Goal: Task Accomplishment & Management: Use online tool/utility

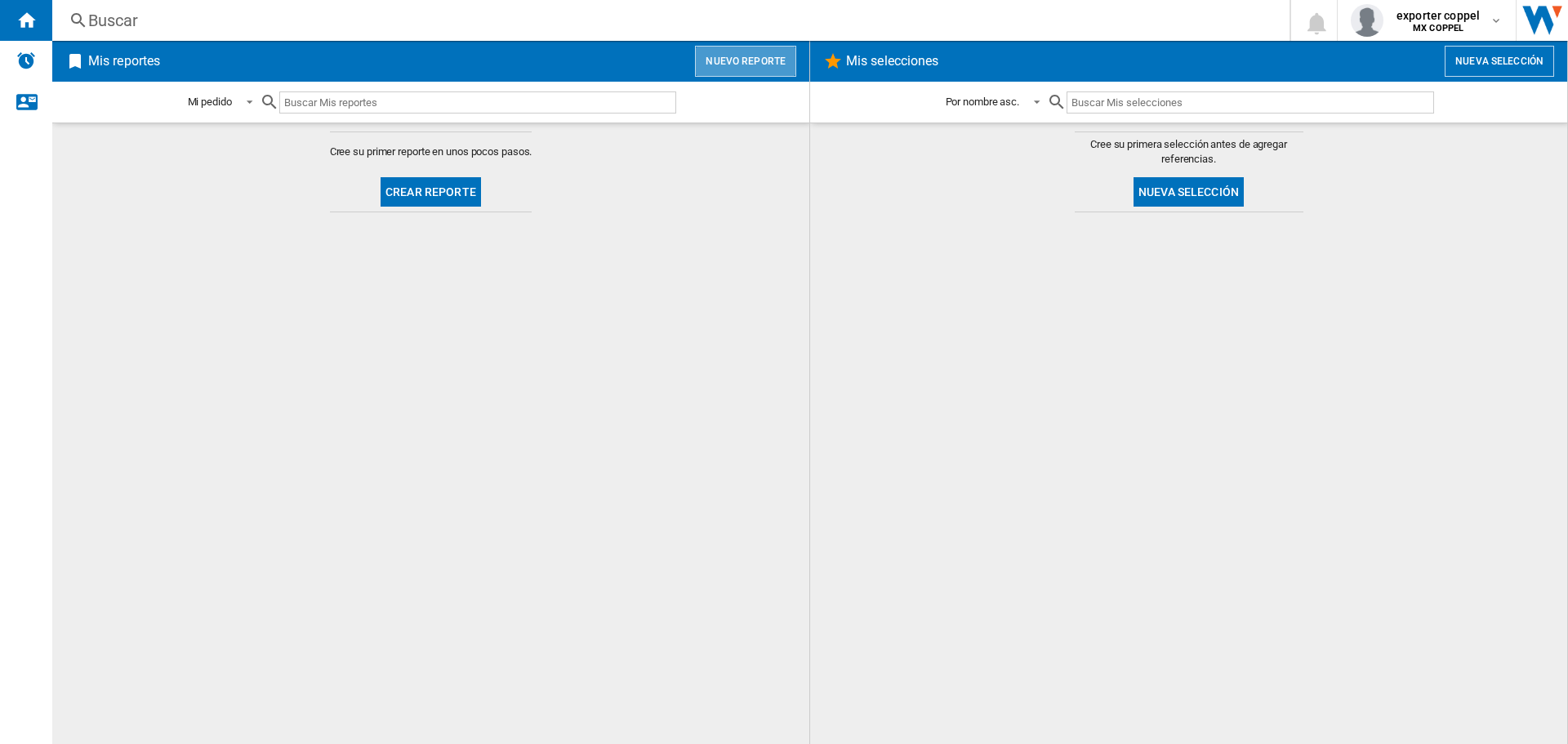
click at [751, 52] on button "Nuevo reporte" at bounding box center [745, 61] width 101 height 31
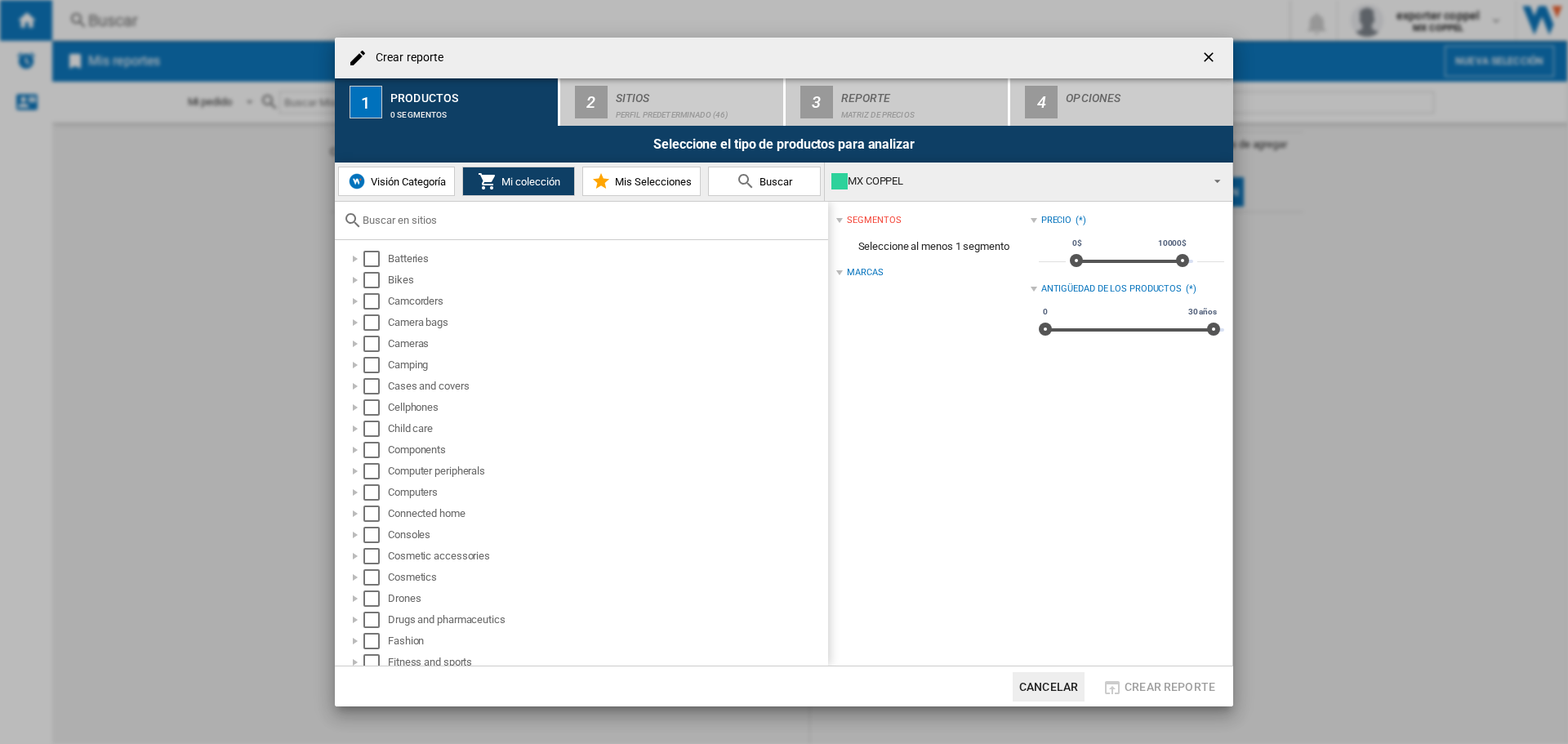
click at [912, 186] on div "MX COPPEL" at bounding box center [1015, 181] width 368 height 23
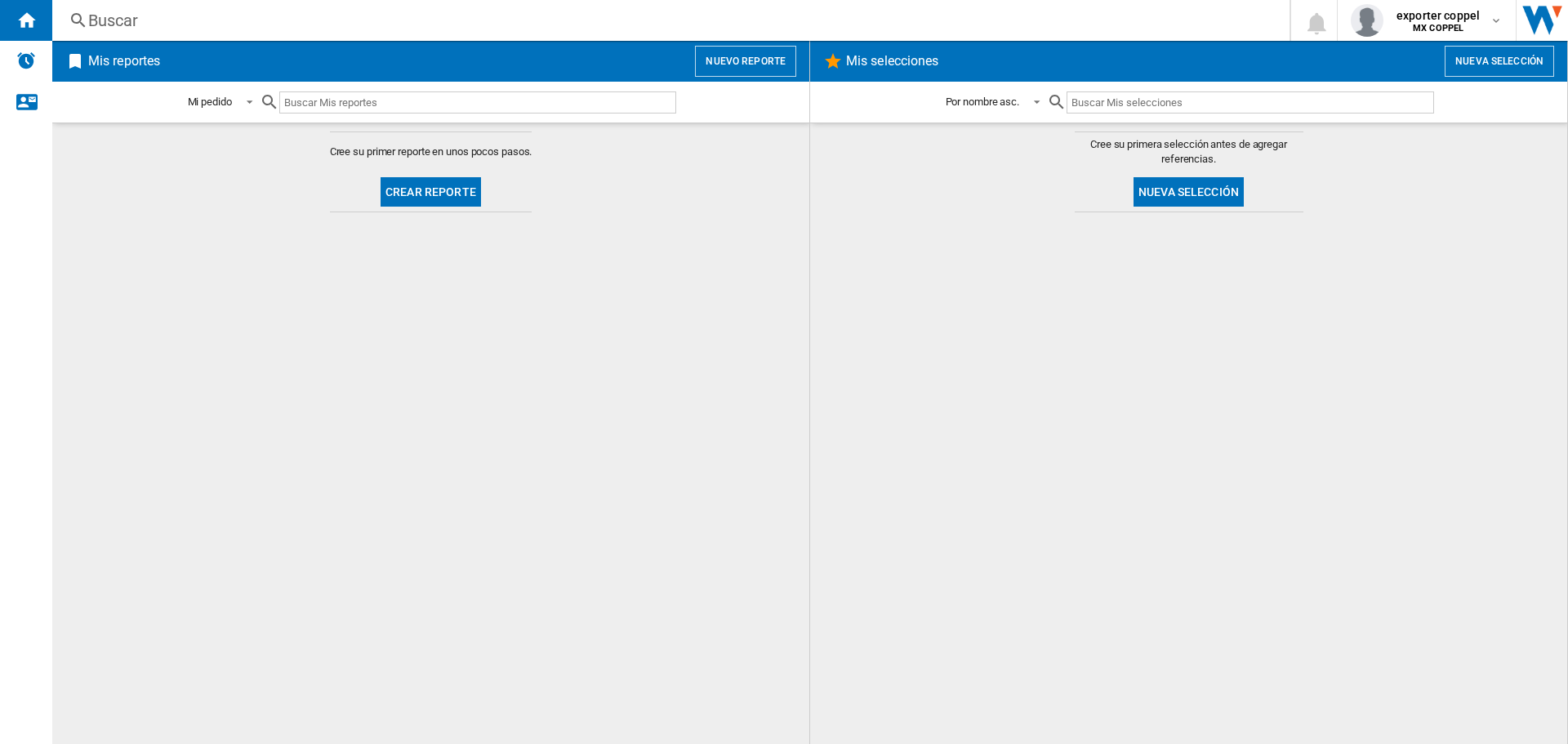
click at [759, 45] on button "Nuevo reporte" at bounding box center [745, 61] width 101 height 31
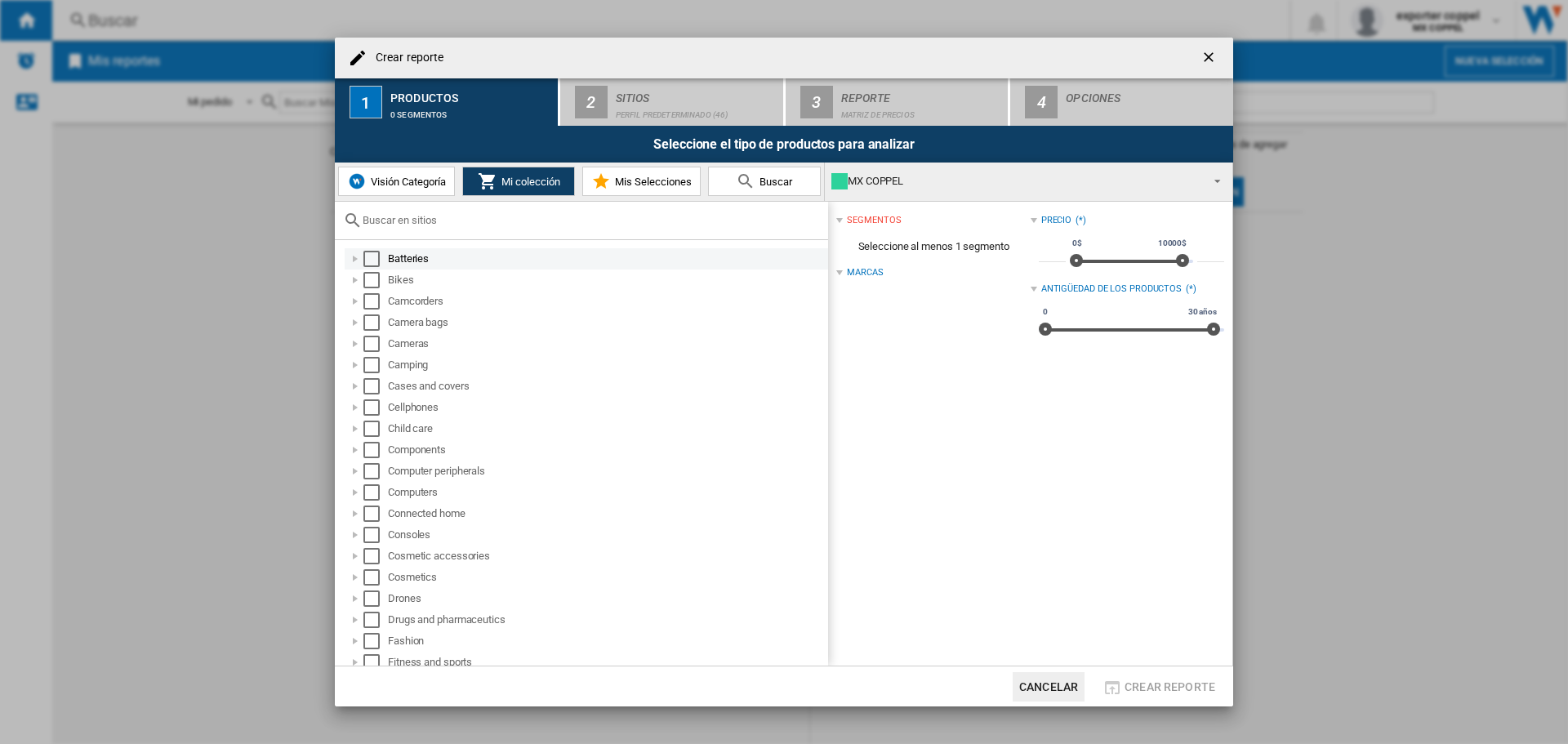
click at [375, 262] on div "Select" at bounding box center [371, 258] width 16 height 16
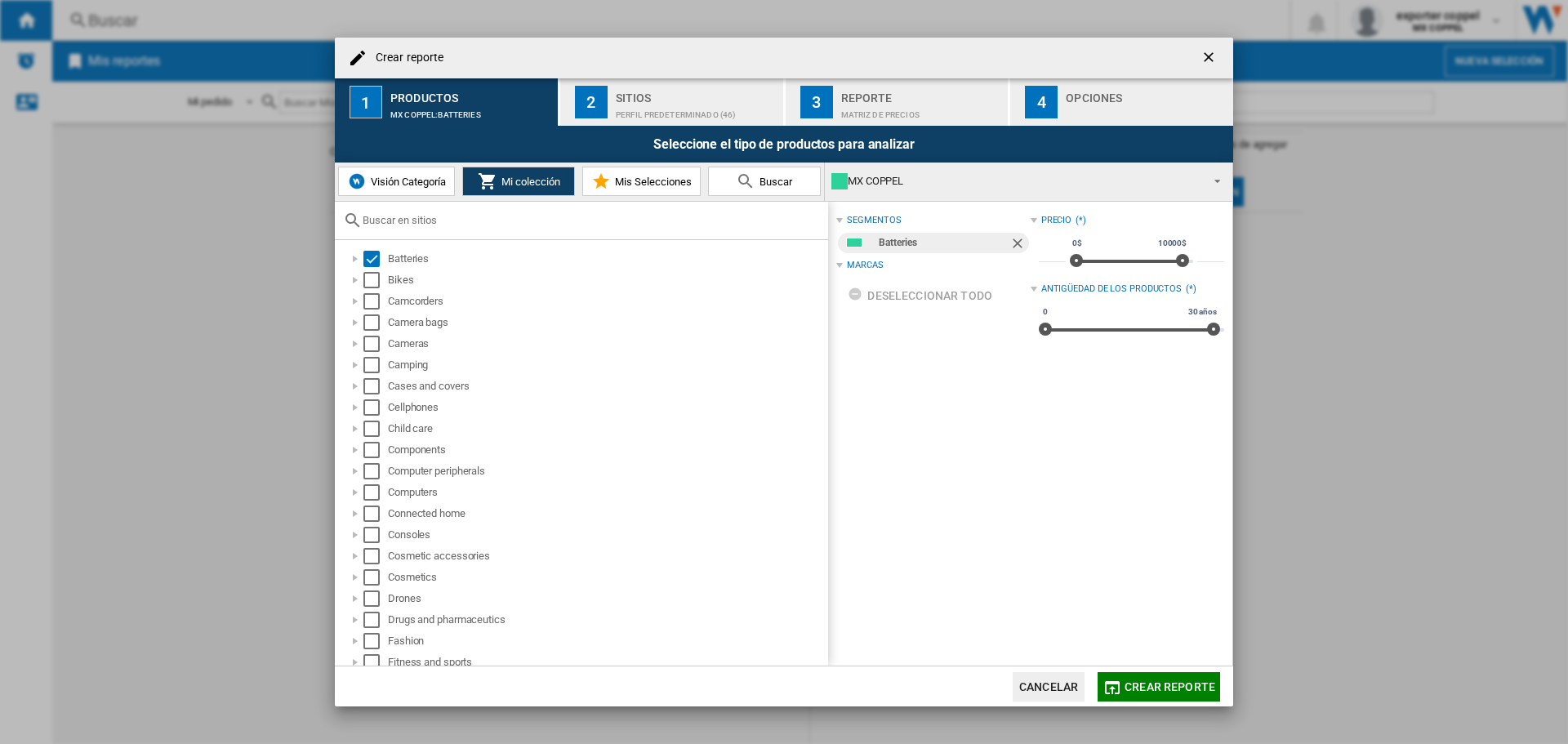
drag, startPoint x: 368, startPoint y: 284, endPoint x: 472, endPoint y: 225, distance: 119.6
click at [368, 285] on div "Select" at bounding box center [371, 279] width 16 height 16
click at [676, 100] on div "Sitios" at bounding box center [696, 94] width 161 height 17
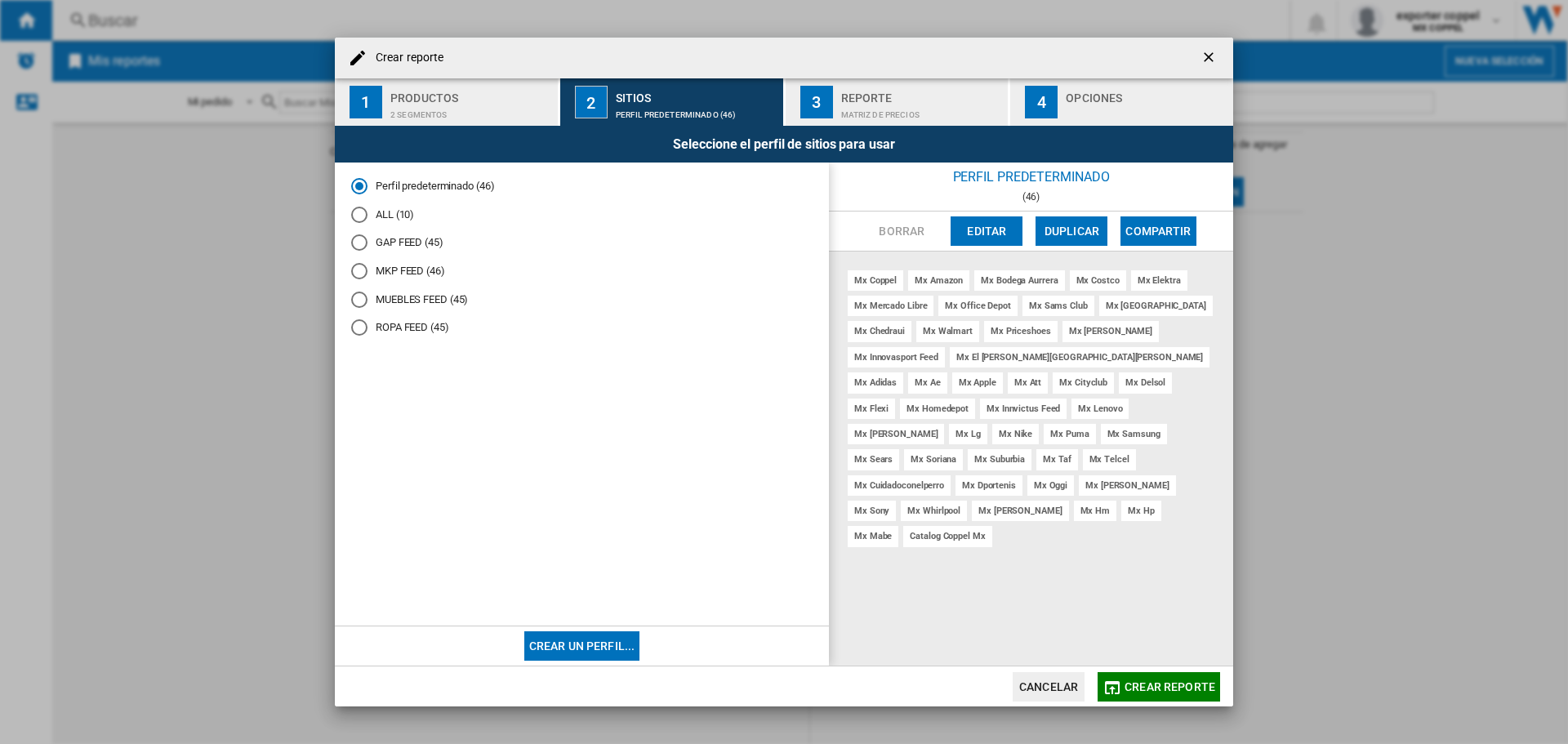
click at [427, 294] on md-radio-button "MUEBLES FEED (45)" at bounding box center [581, 299] width 461 height 15
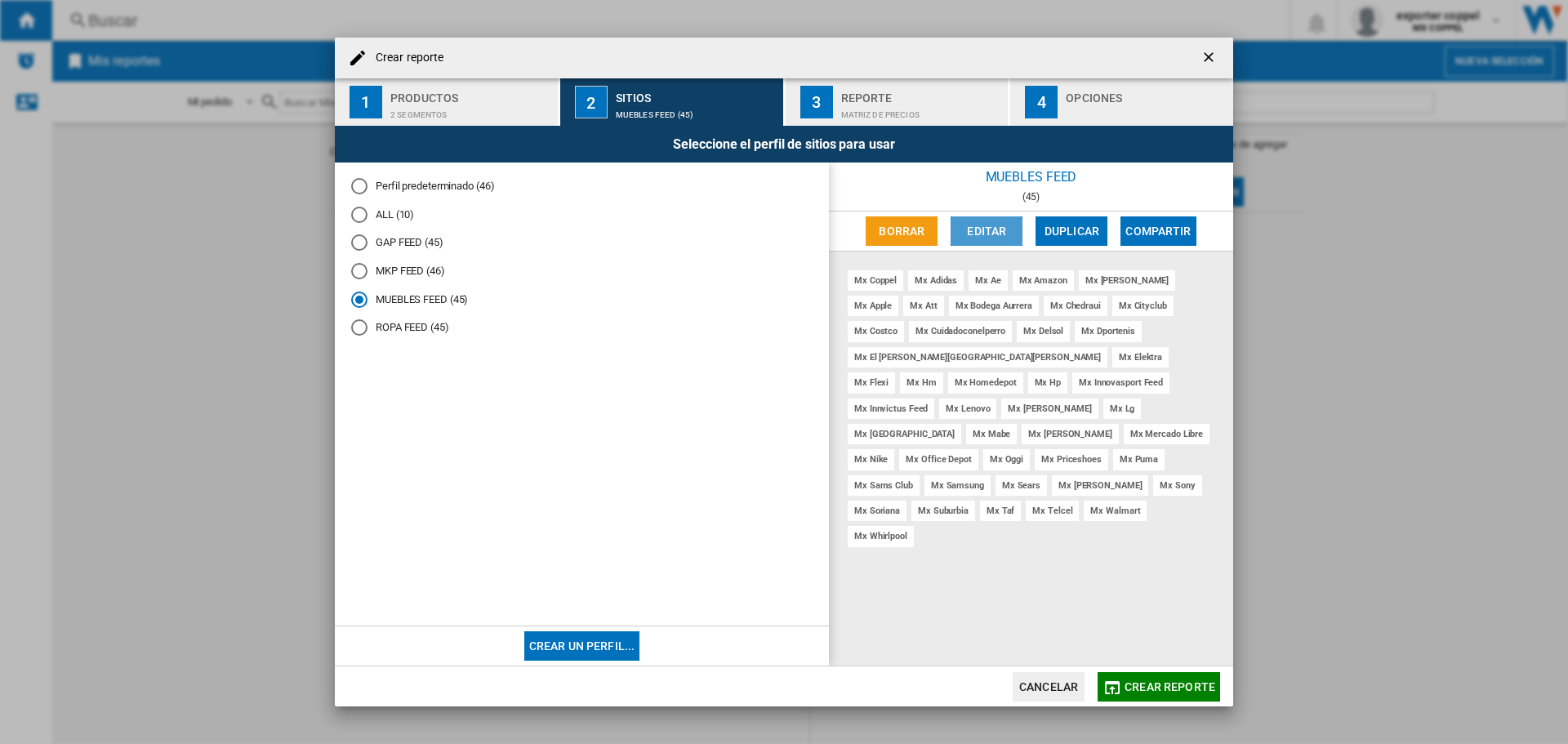
click at [1006, 236] on button "Editar" at bounding box center [987, 231] width 72 height 29
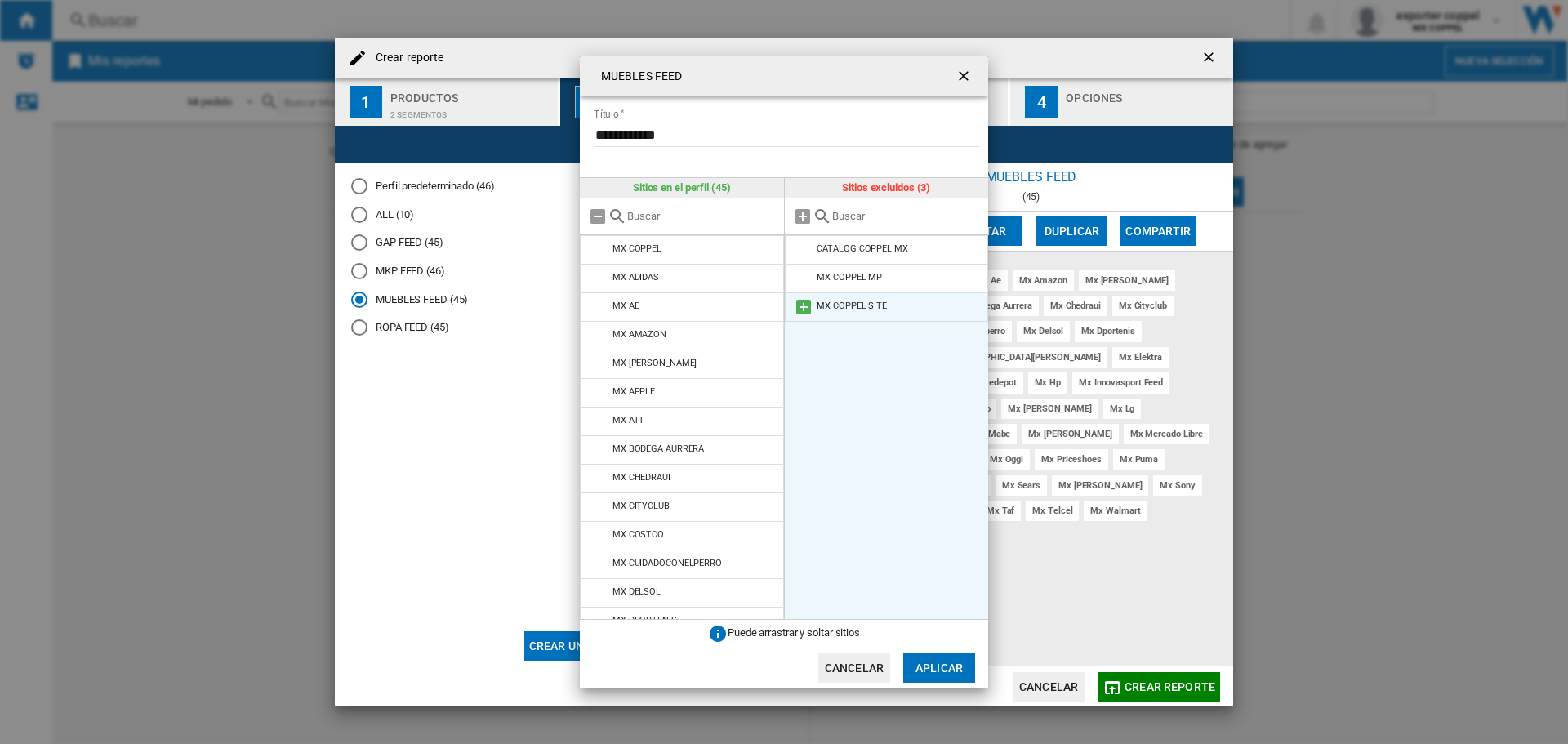
click at [804, 307] on md-icon at bounding box center [803, 307] width 20 height 20
click at [941, 661] on button "Aplicar" at bounding box center [939, 667] width 72 height 29
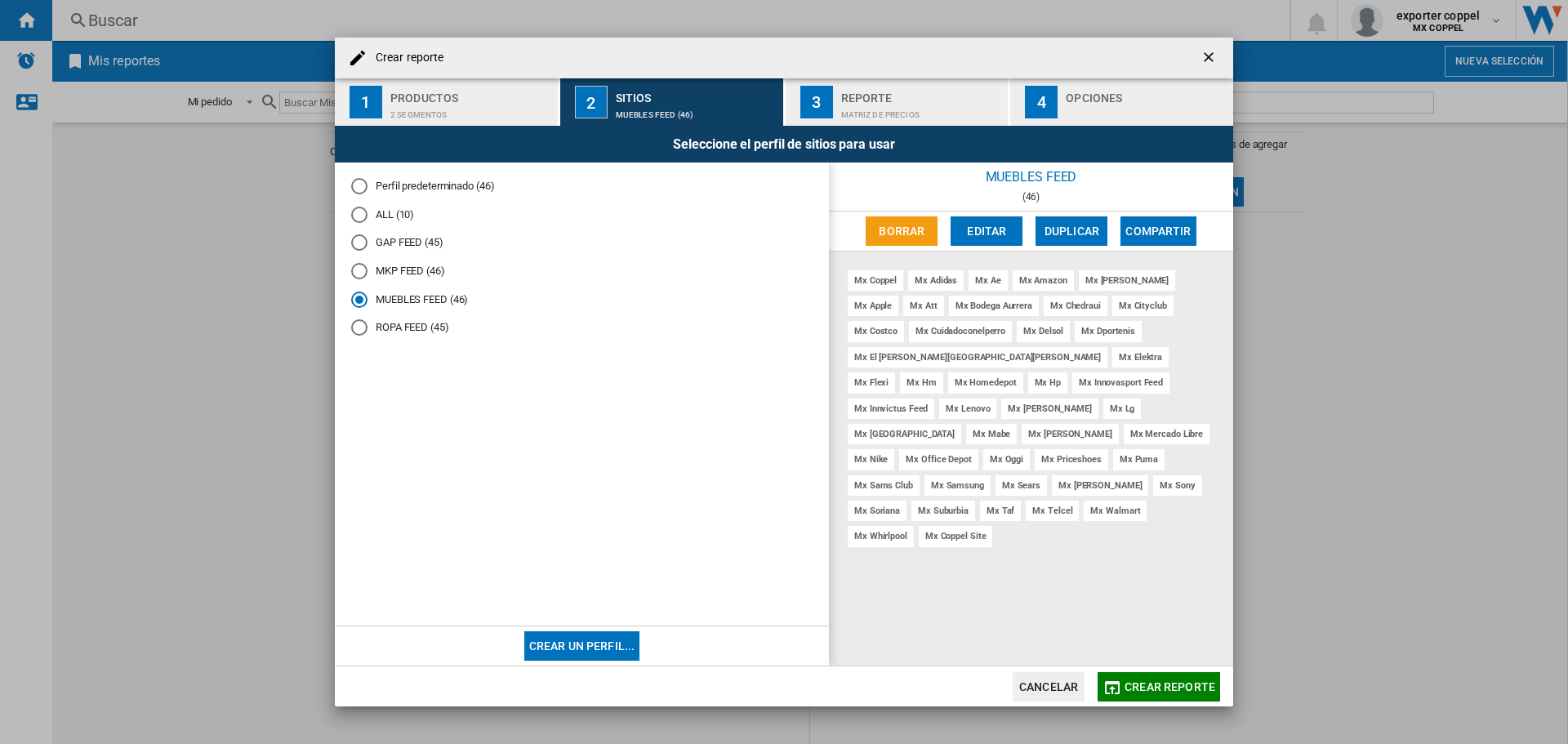
click at [471, 109] on div "2 segmentos" at bounding box center [471, 111] width 161 height 17
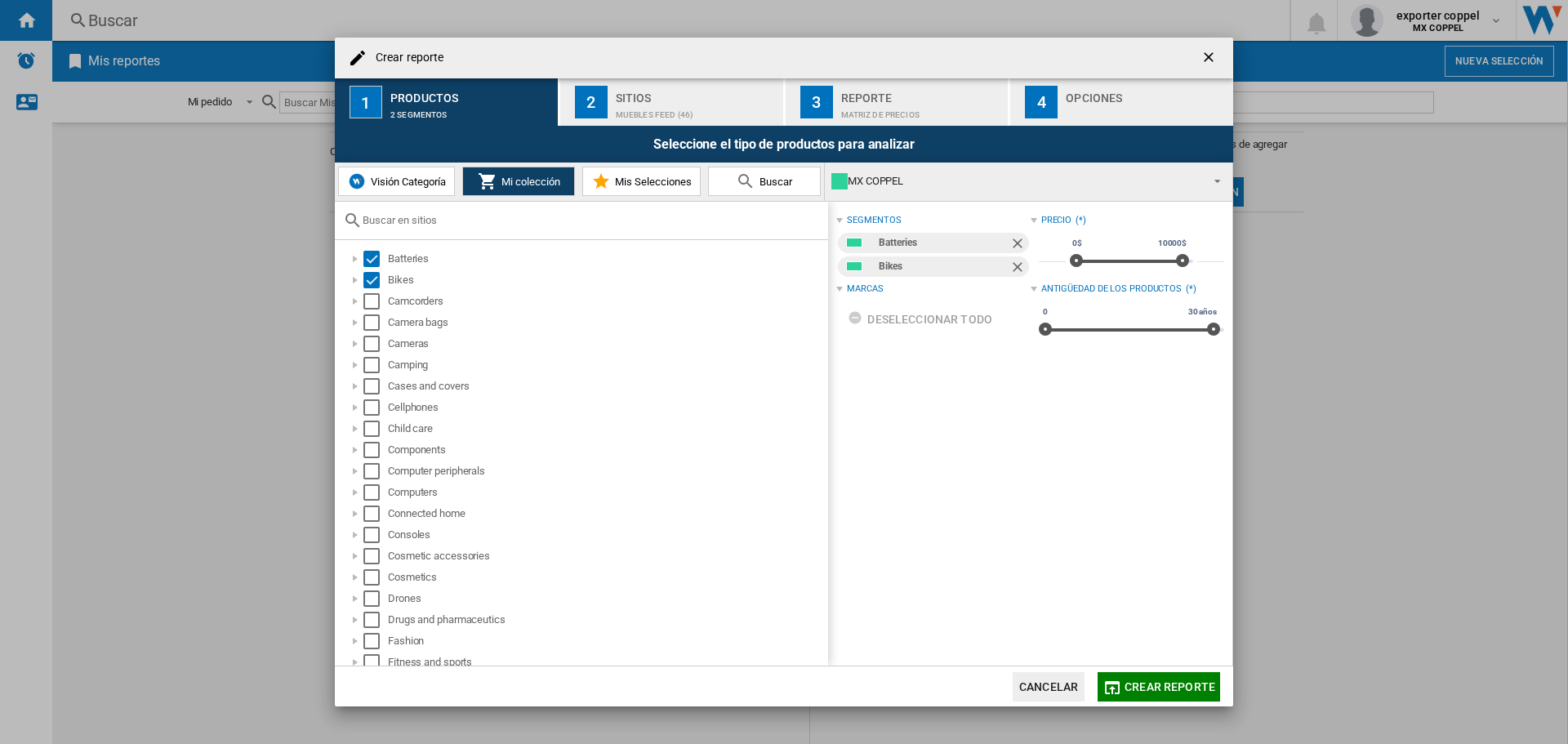
click at [940, 186] on div "MX COPPEL" at bounding box center [1015, 181] width 368 height 23
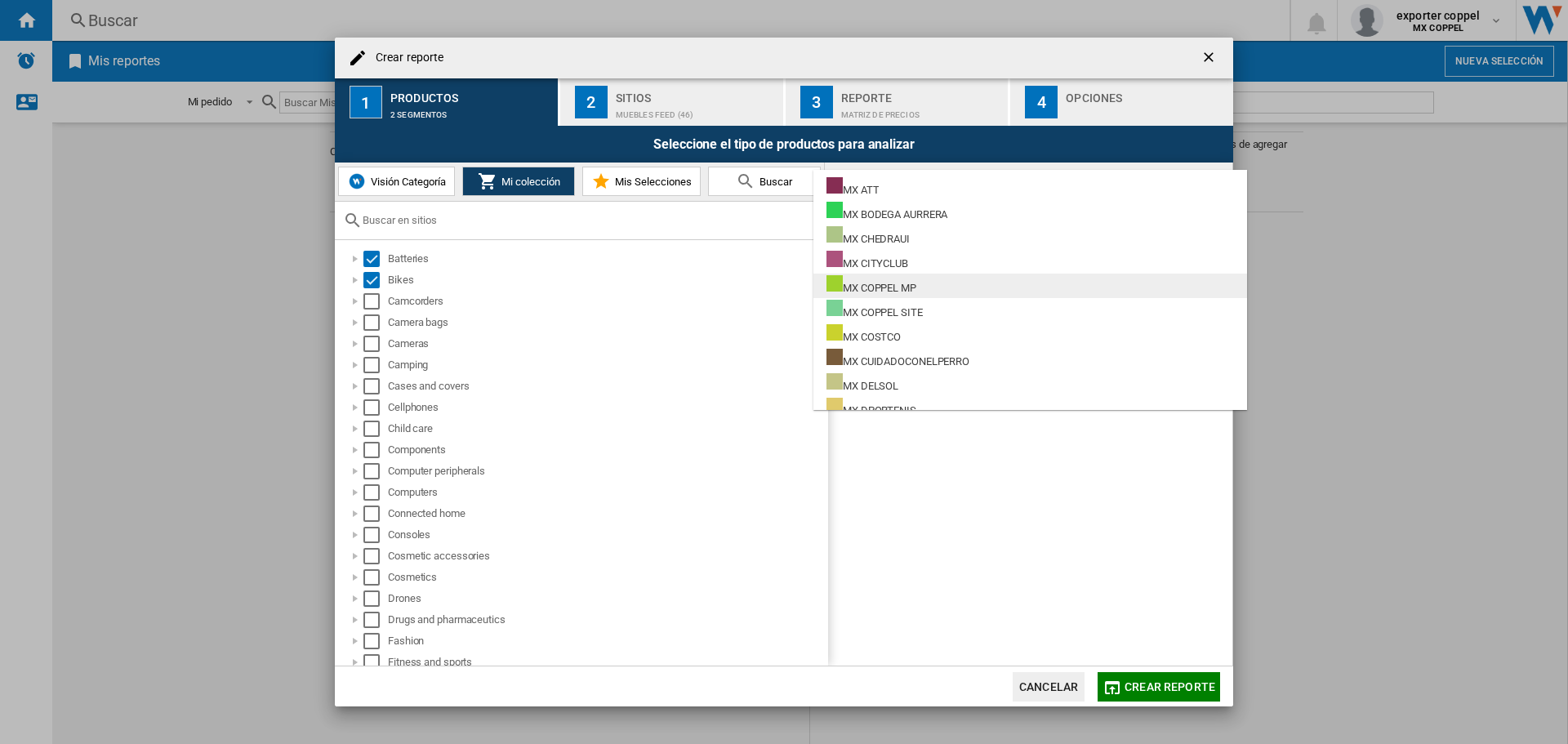
scroll to position [245, 0]
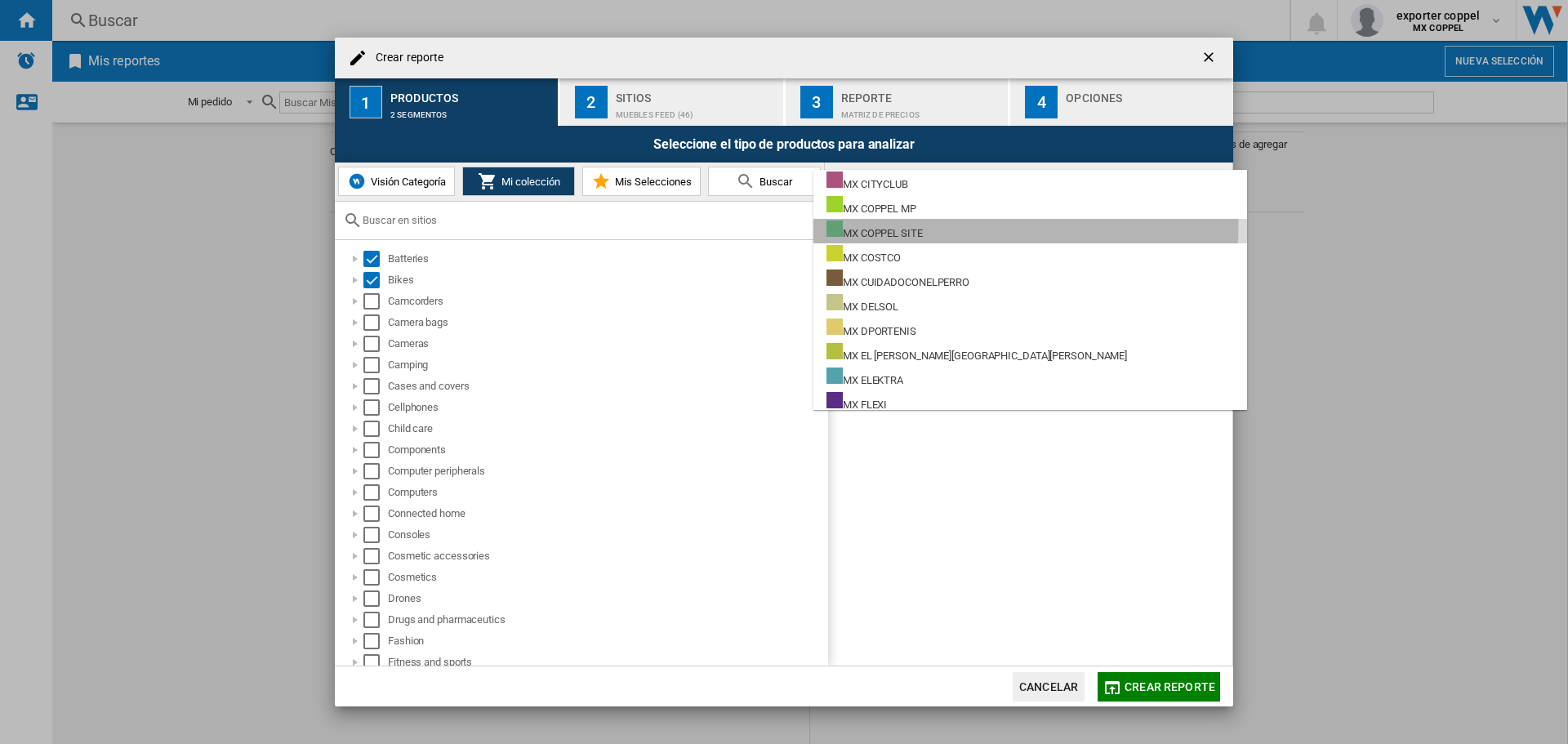
click at [940, 227] on md-option "MX COPPEL SITE" at bounding box center [1030, 231] width 434 height 25
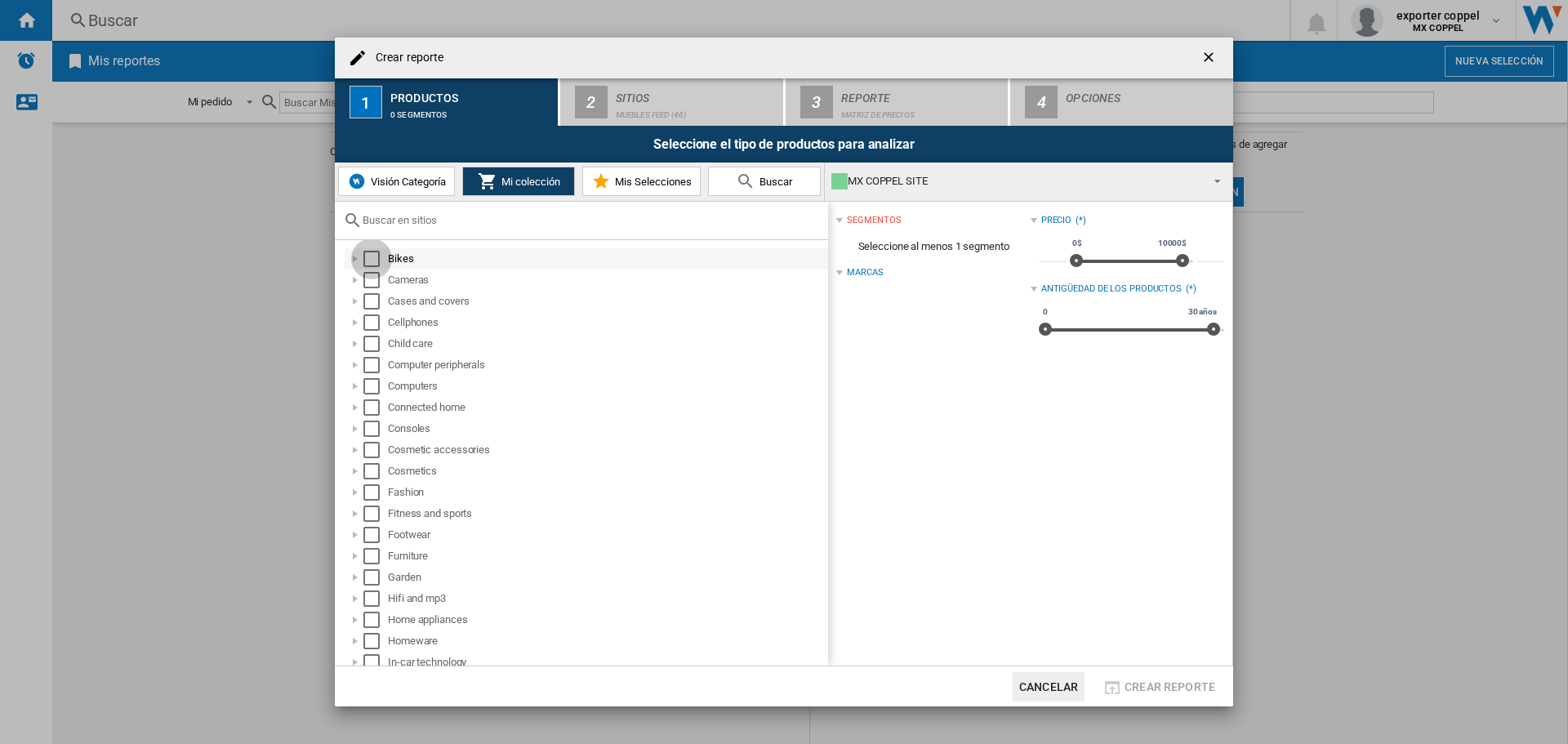
click at [370, 260] on div "Select" at bounding box center [371, 258] width 16 height 16
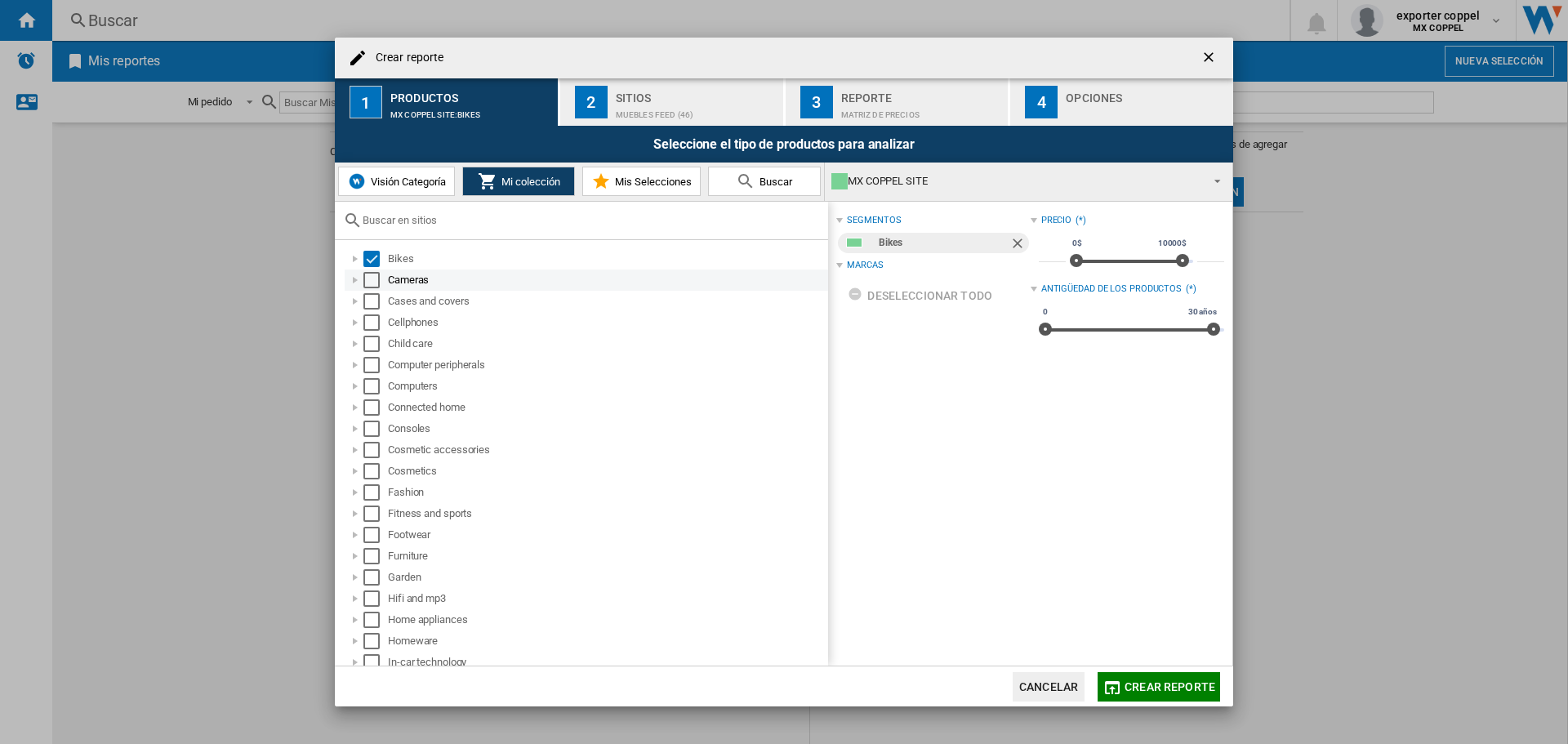
click at [375, 275] on div "Select" at bounding box center [371, 279] width 16 height 16
click at [374, 293] on div "Select" at bounding box center [371, 301] width 16 height 16
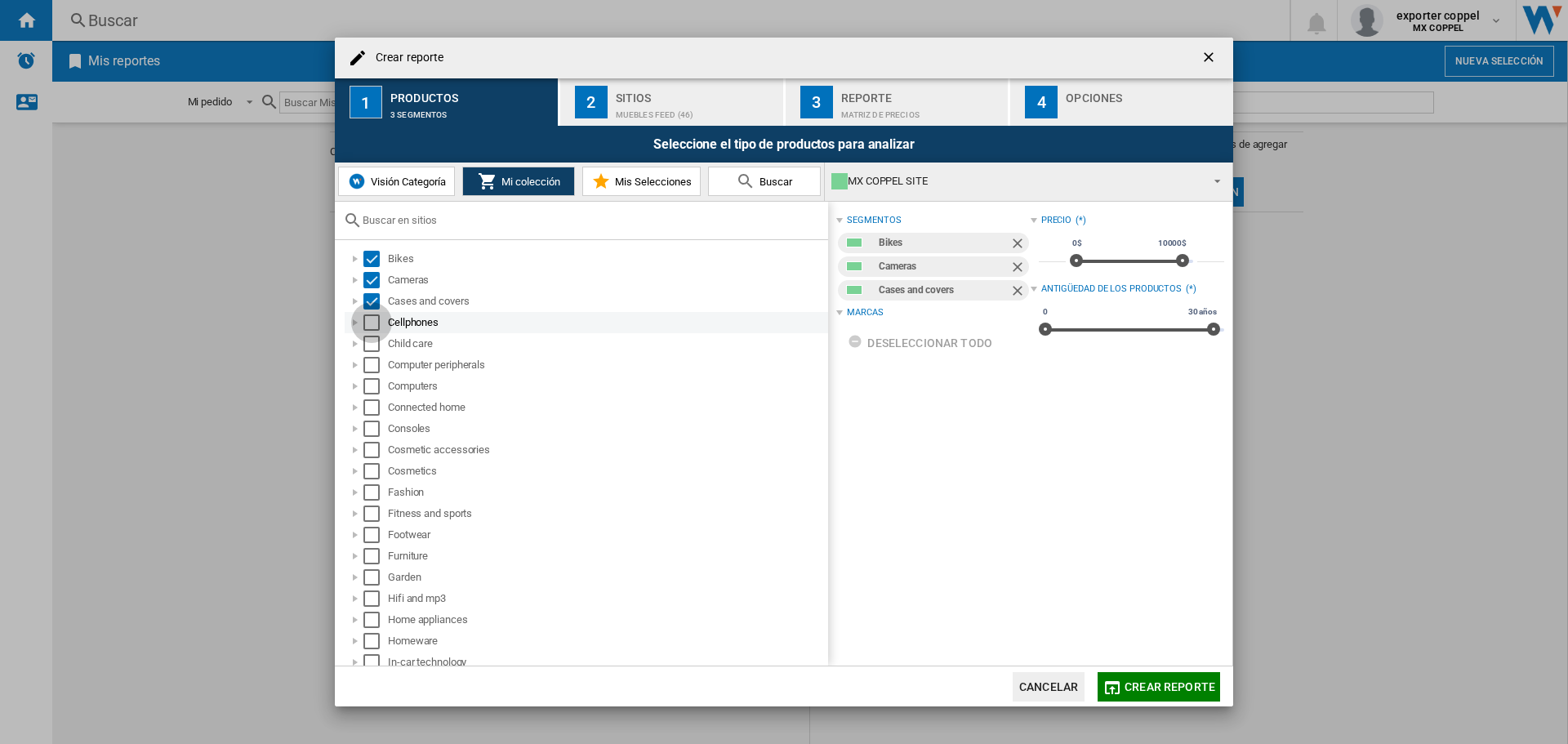
drag, startPoint x: 370, startPoint y: 315, endPoint x: 374, endPoint y: 336, distance: 21.4
click at [370, 317] on div "Select" at bounding box center [371, 322] width 16 height 16
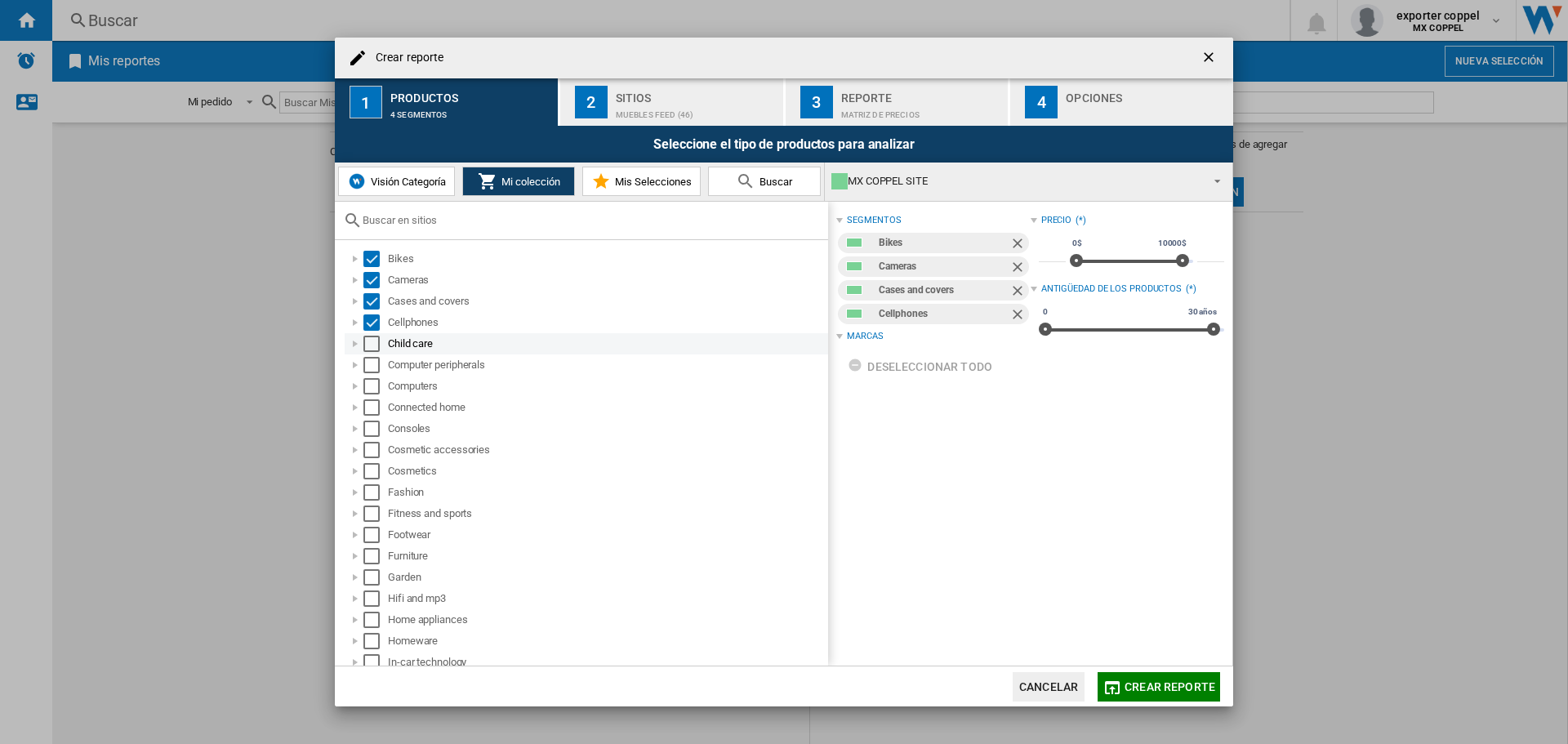
drag, startPoint x: 374, startPoint y: 341, endPoint x: 375, endPoint y: 352, distance: 11.0
click at [374, 341] on div "Select" at bounding box center [371, 343] width 16 height 16
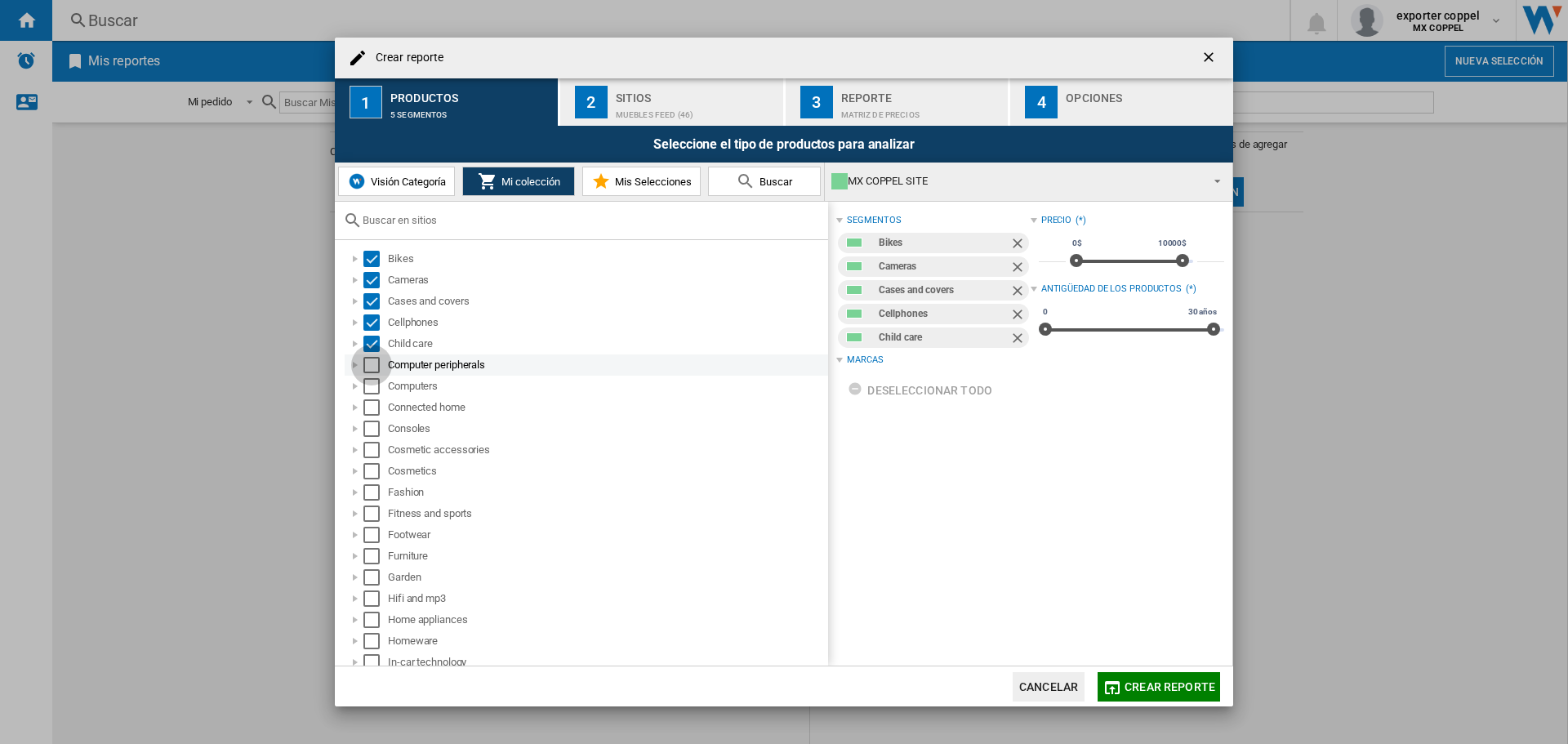
click at [376, 370] on div "Select" at bounding box center [371, 364] width 16 height 16
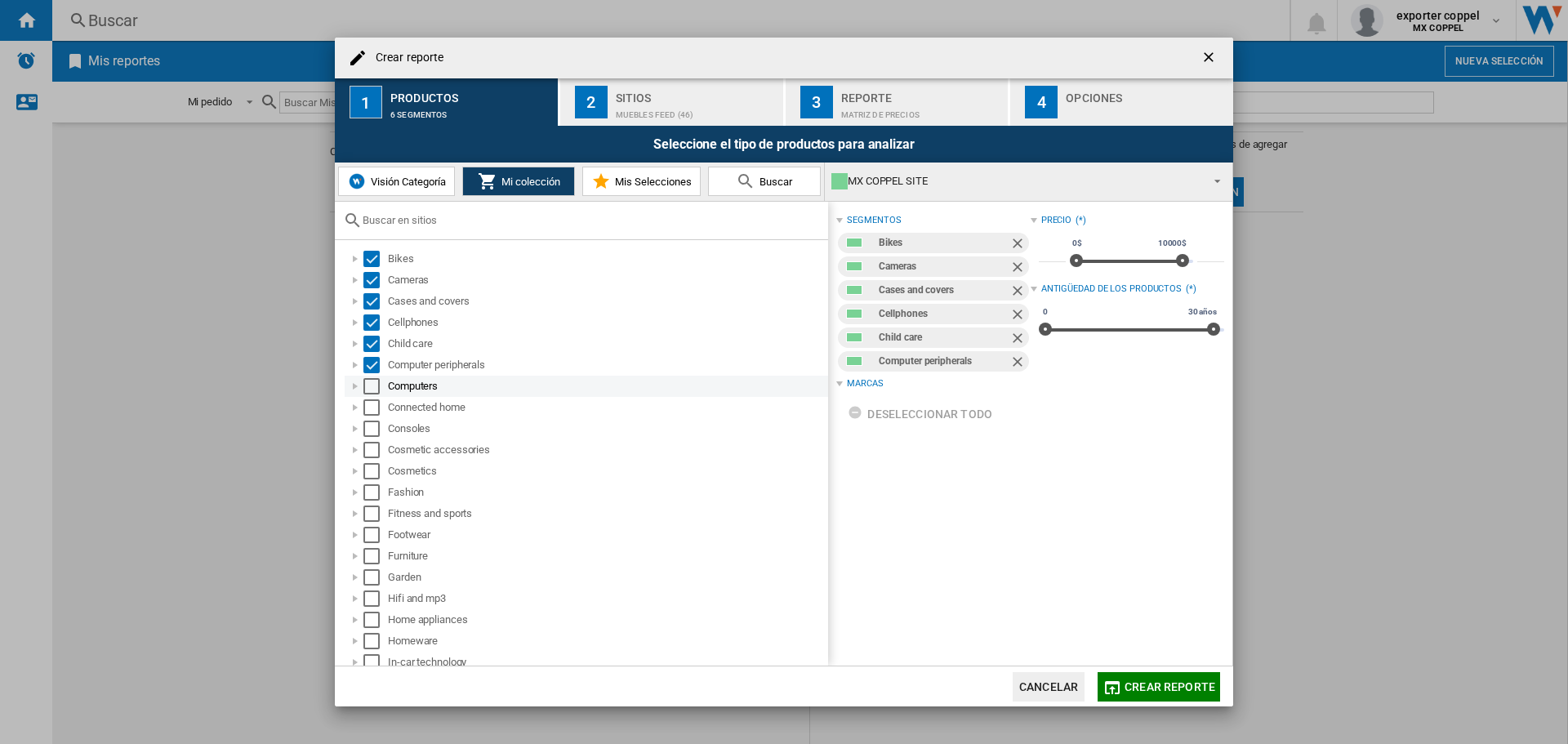
click at [372, 389] on div "Select" at bounding box center [371, 385] width 16 height 16
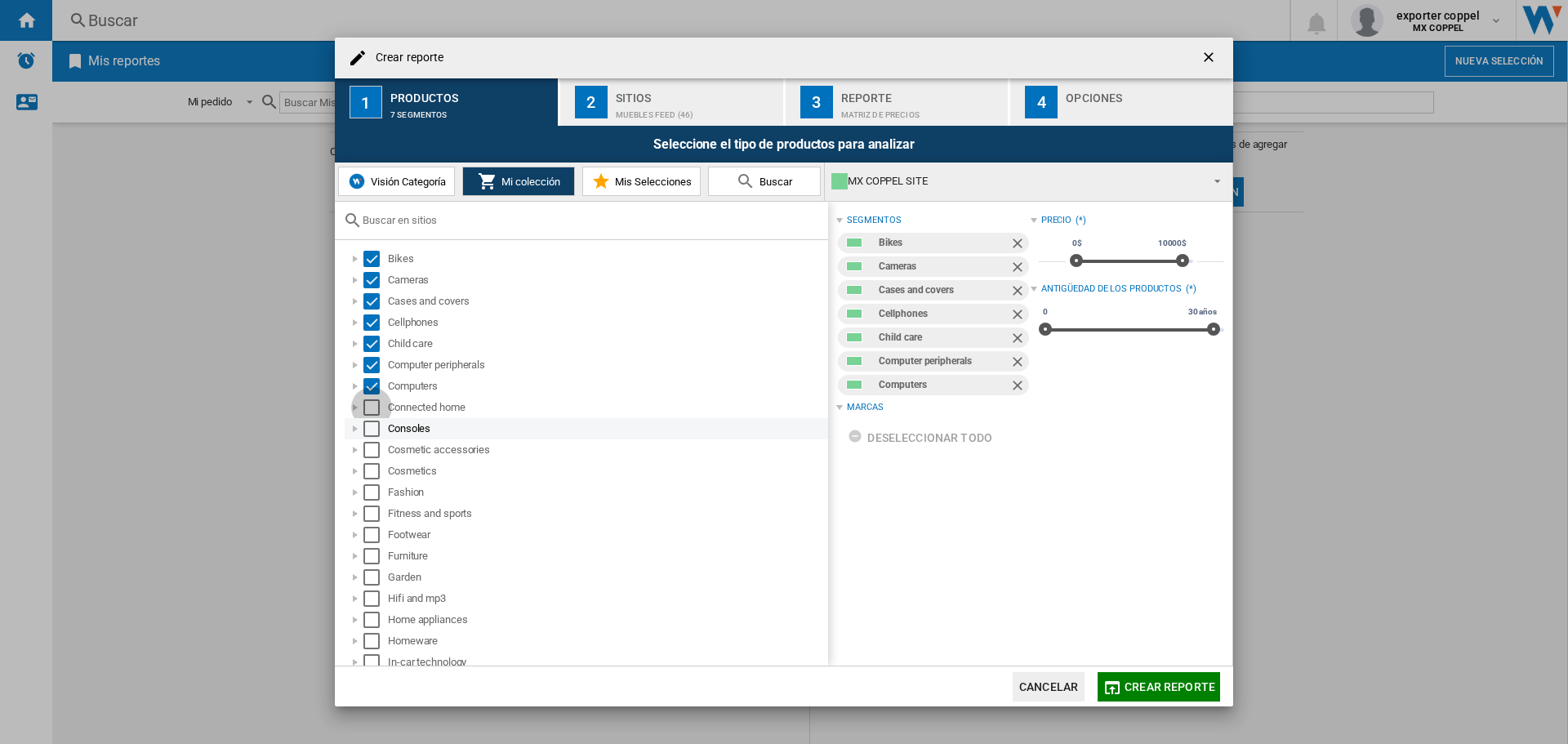
drag, startPoint x: 372, startPoint y: 406, endPoint x: 373, endPoint y: 426, distance: 20.0
click at [372, 407] on div "Select" at bounding box center [371, 407] width 16 height 16
drag, startPoint x: 374, startPoint y: 430, endPoint x: 373, endPoint y: 452, distance: 22.0
click at [374, 432] on div "Select" at bounding box center [371, 428] width 16 height 16
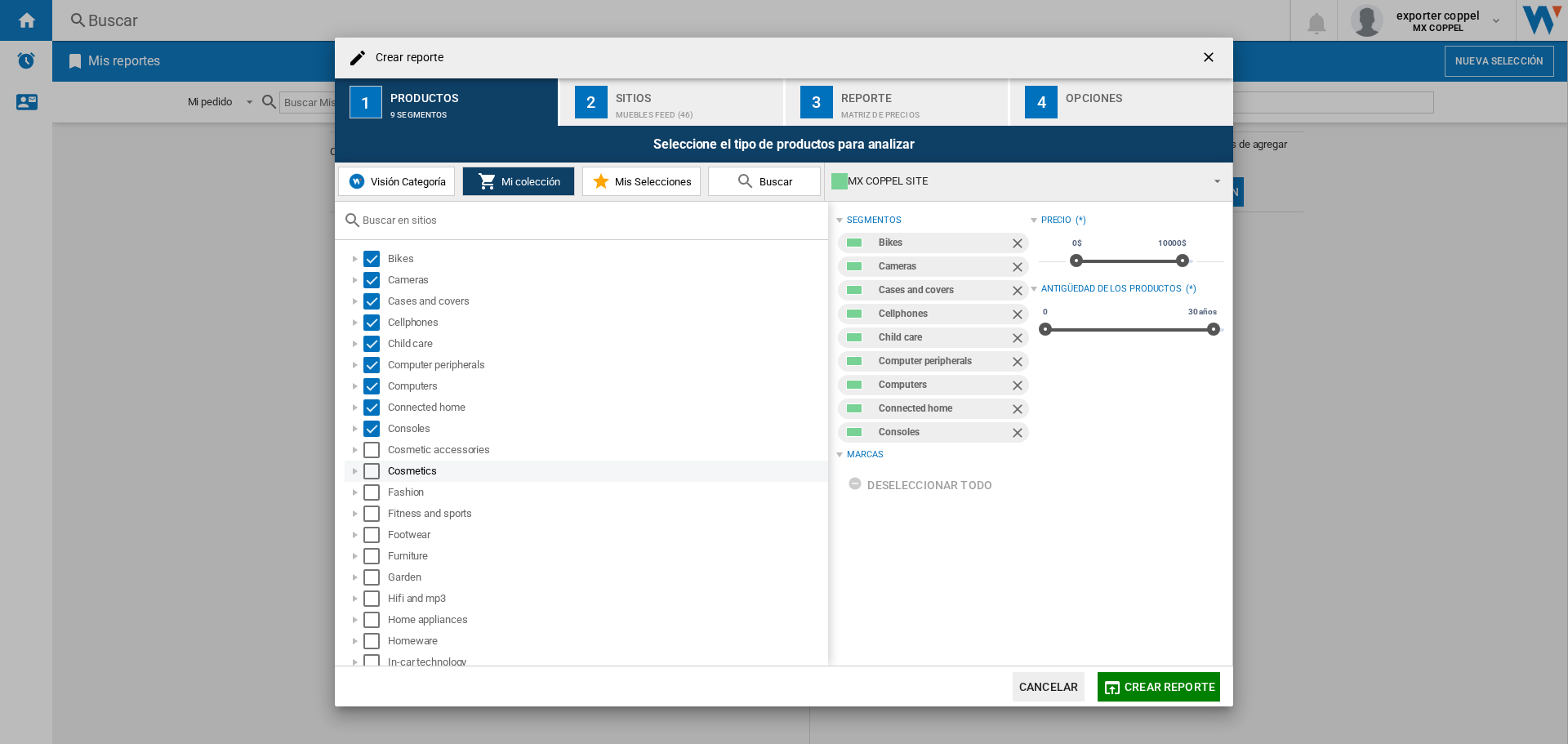
drag, startPoint x: 373, startPoint y: 452, endPoint x: 370, endPoint y: 469, distance: 17.3
click at [371, 458] on div "Cosmetic accessories" at bounding box center [586, 450] width 483 height 21
drag, startPoint x: 370, startPoint y: 471, endPoint x: 370, endPoint y: 487, distance: 16.0
click at [370, 481] on ol "Bikes Cameras Cases and covers Cellphones Child care Computer peripherals Compu…" at bounding box center [585, 662] width 485 height 827
click at [369, 447] on div "Select" at bounding box center [371, 450] width 16 height 16
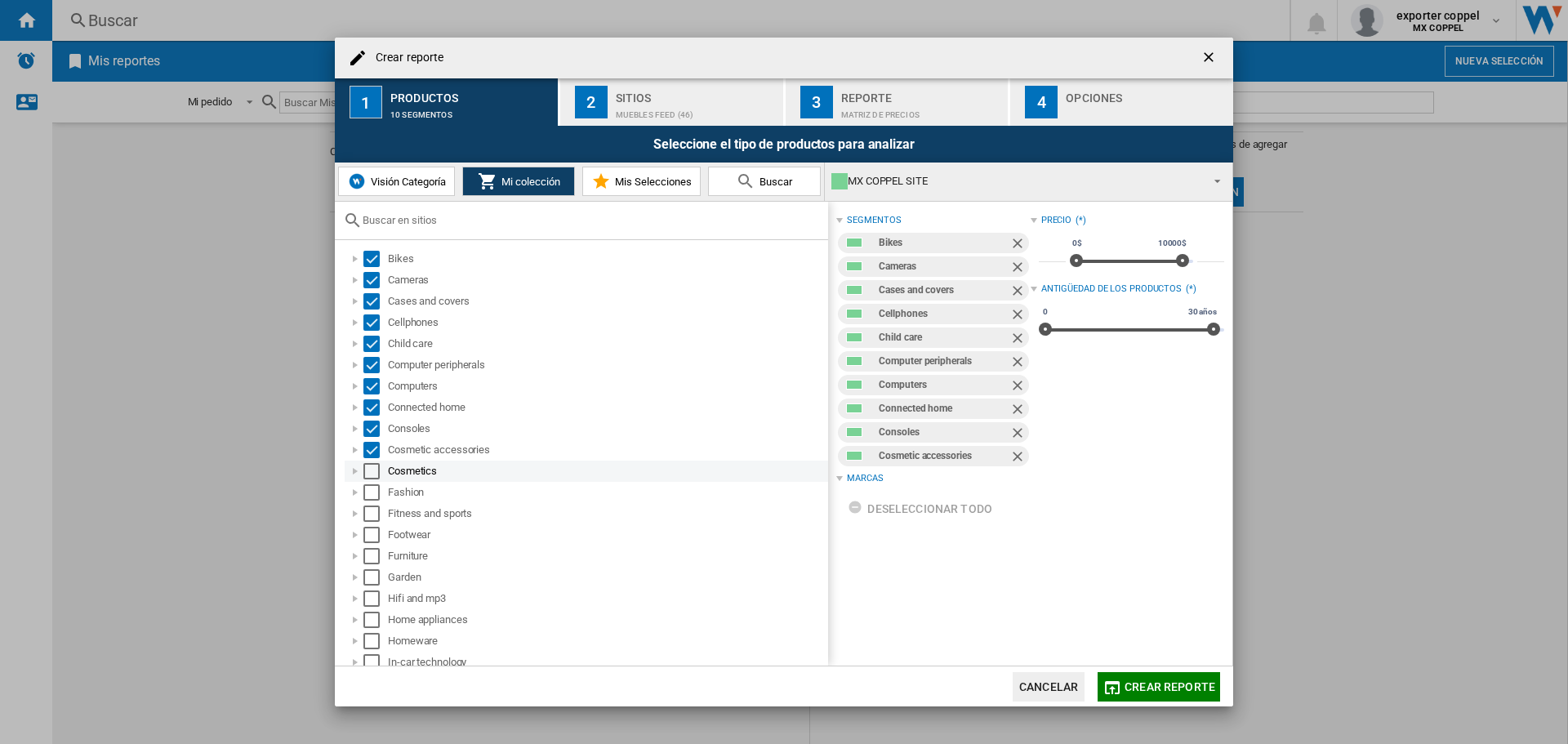
click at [372, 473] on div "Select" at bounding box center [371, 470] width 16 height 16
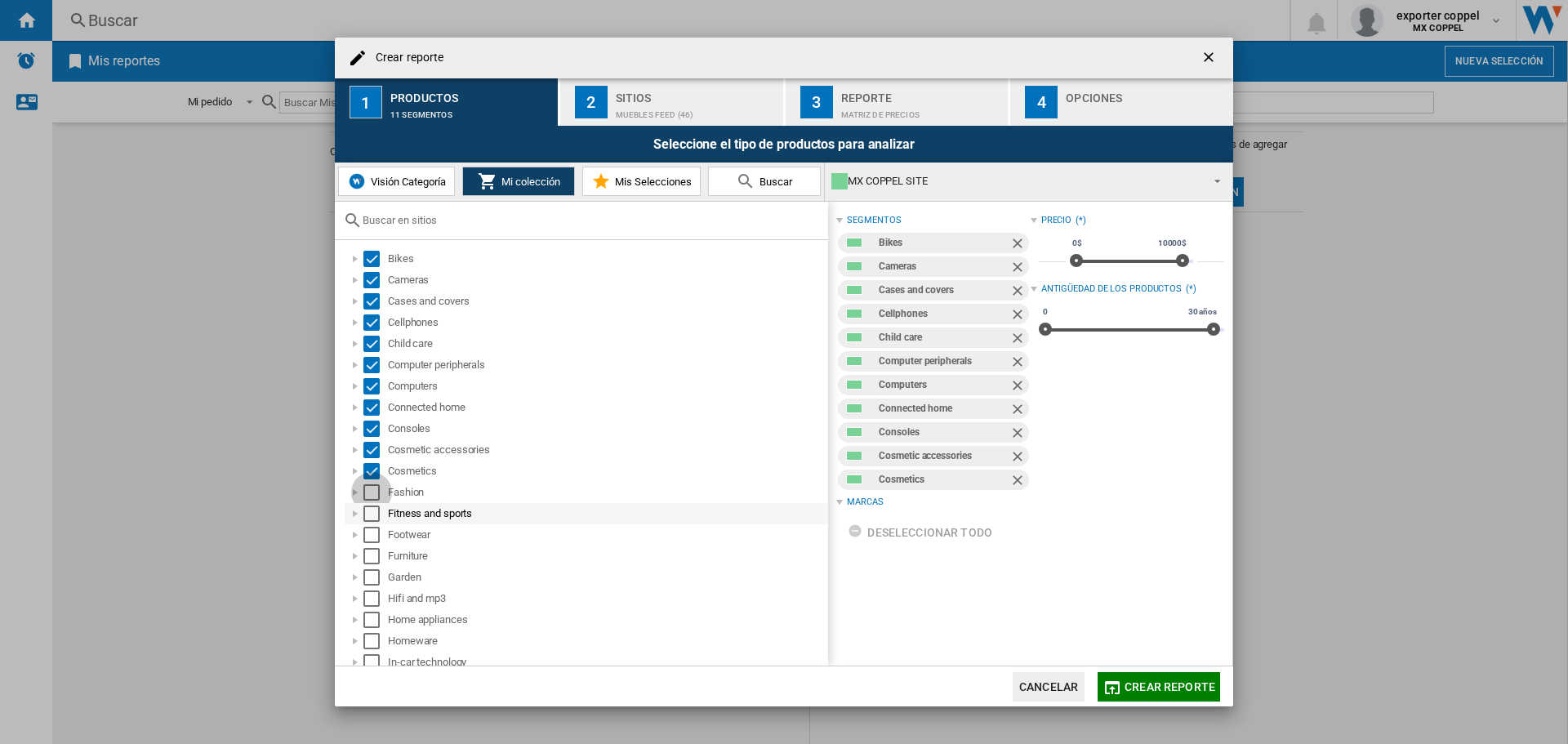
drag, startPoint x: 372, startPoint y: 490, endPoint x: 371, endPoint y: 507, distance: 17.0
click at [371, 493] on div "Select" at bounding box center [371, 491] width 16 height 16
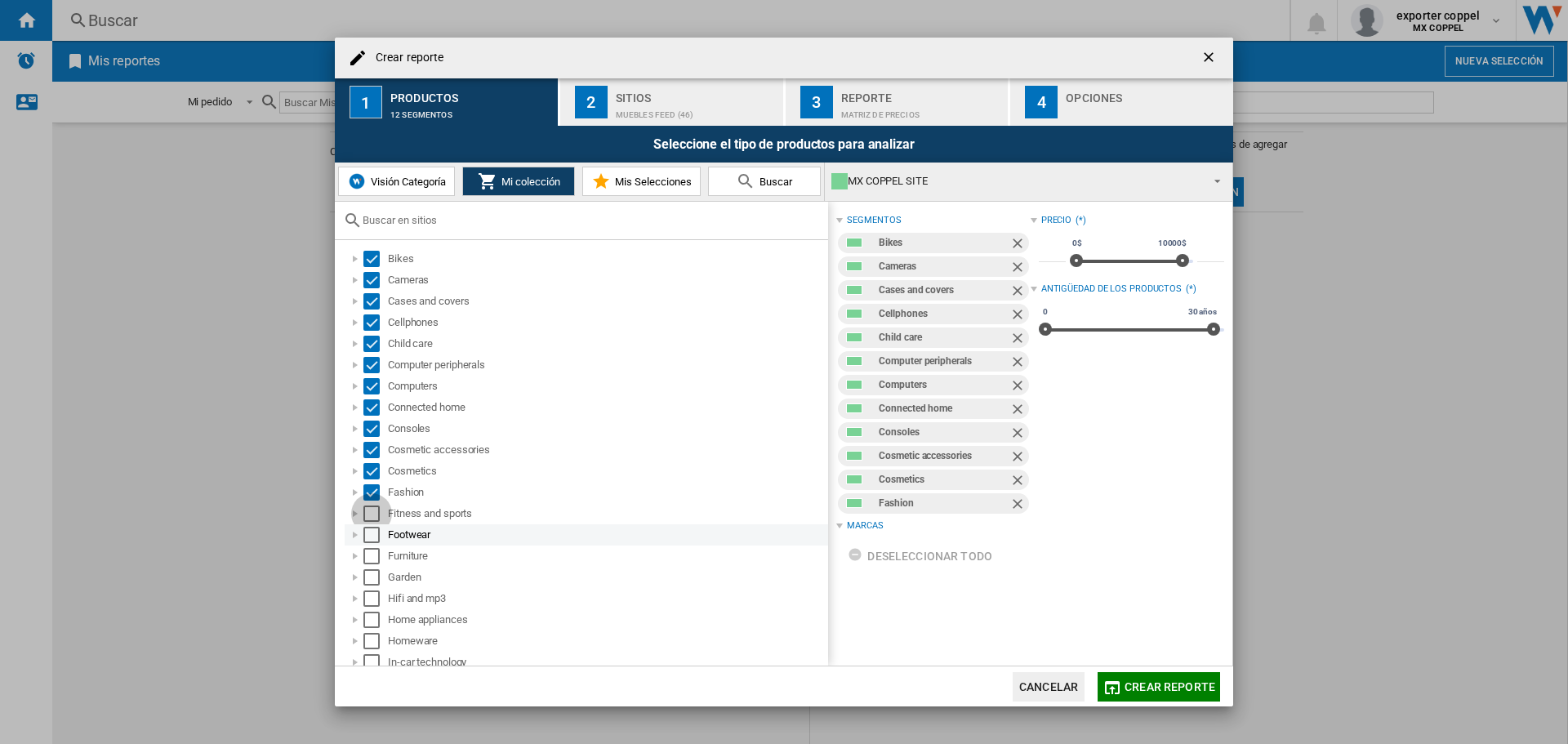
drag, startPoint x: 371, startPoint y: 512, endPoint x: 370, endPoint y: 525, distance: 13.0
click at [370, 515] on div "Select" at bounding box center [371, 513] width 16 height 16
click at [370, 534] on div "Select" at bounding box center [371, 534] width 16 height 16
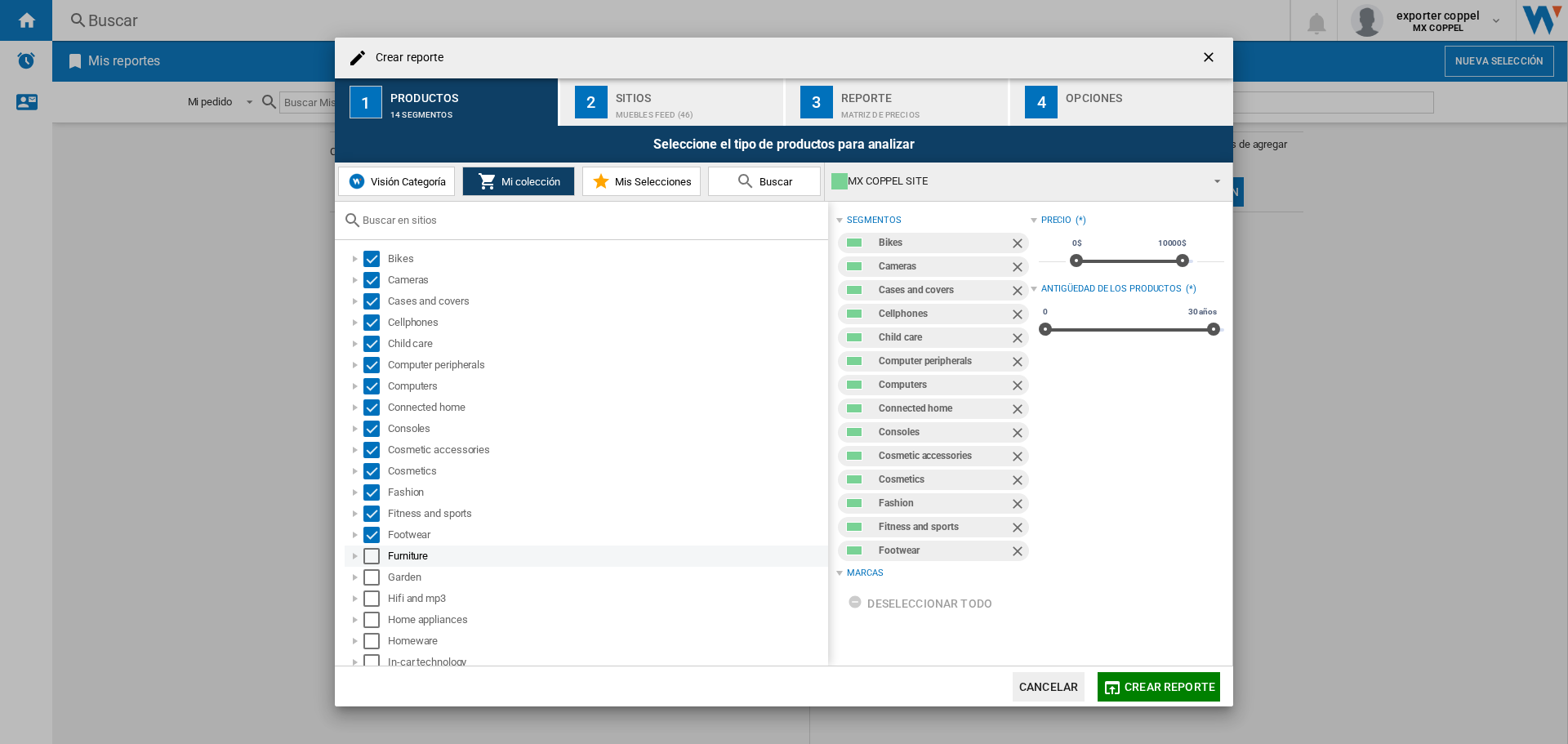
click at [370, 559] on div "Select" at bounding box center [371, 556] width 16 height 16
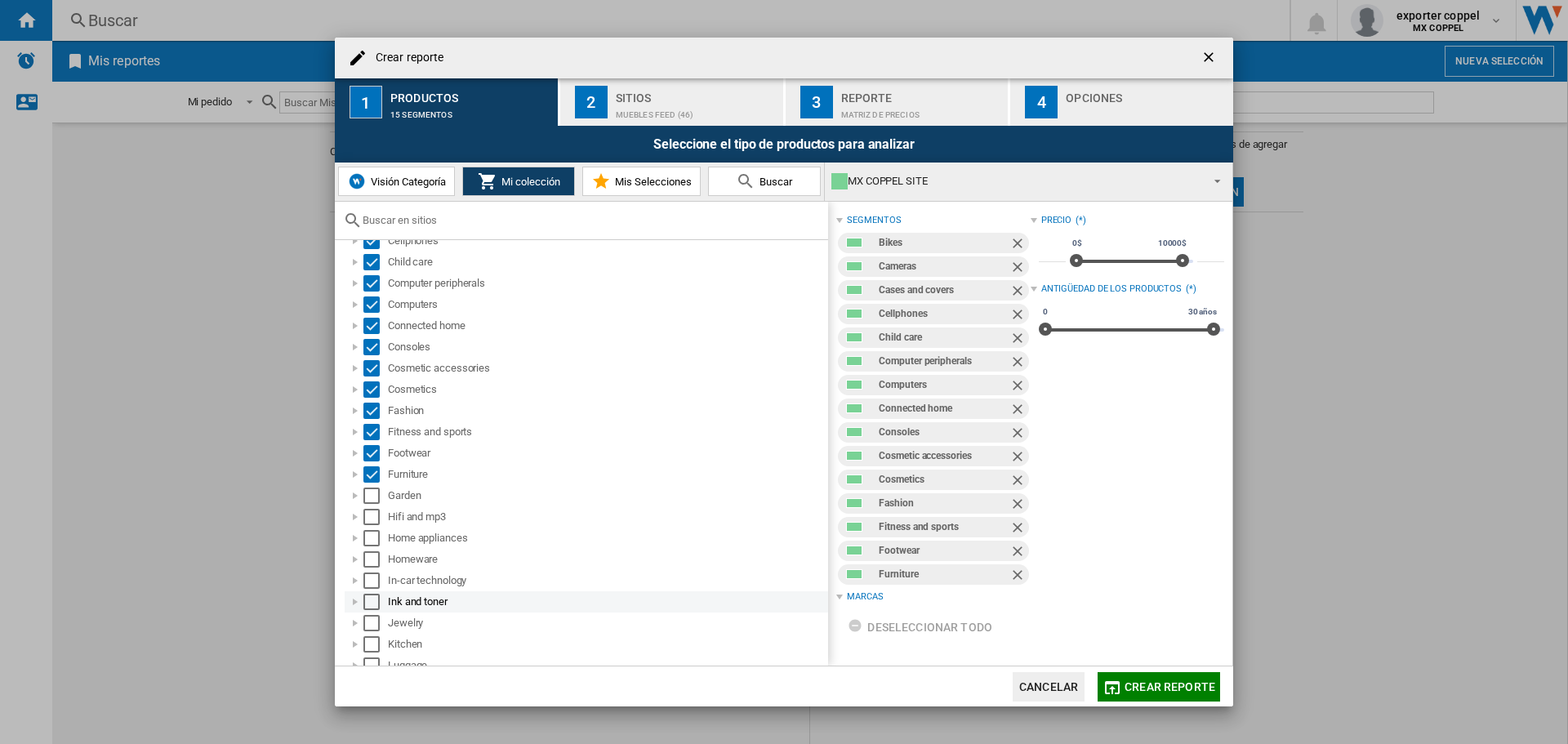
scroll to position [163, 0]
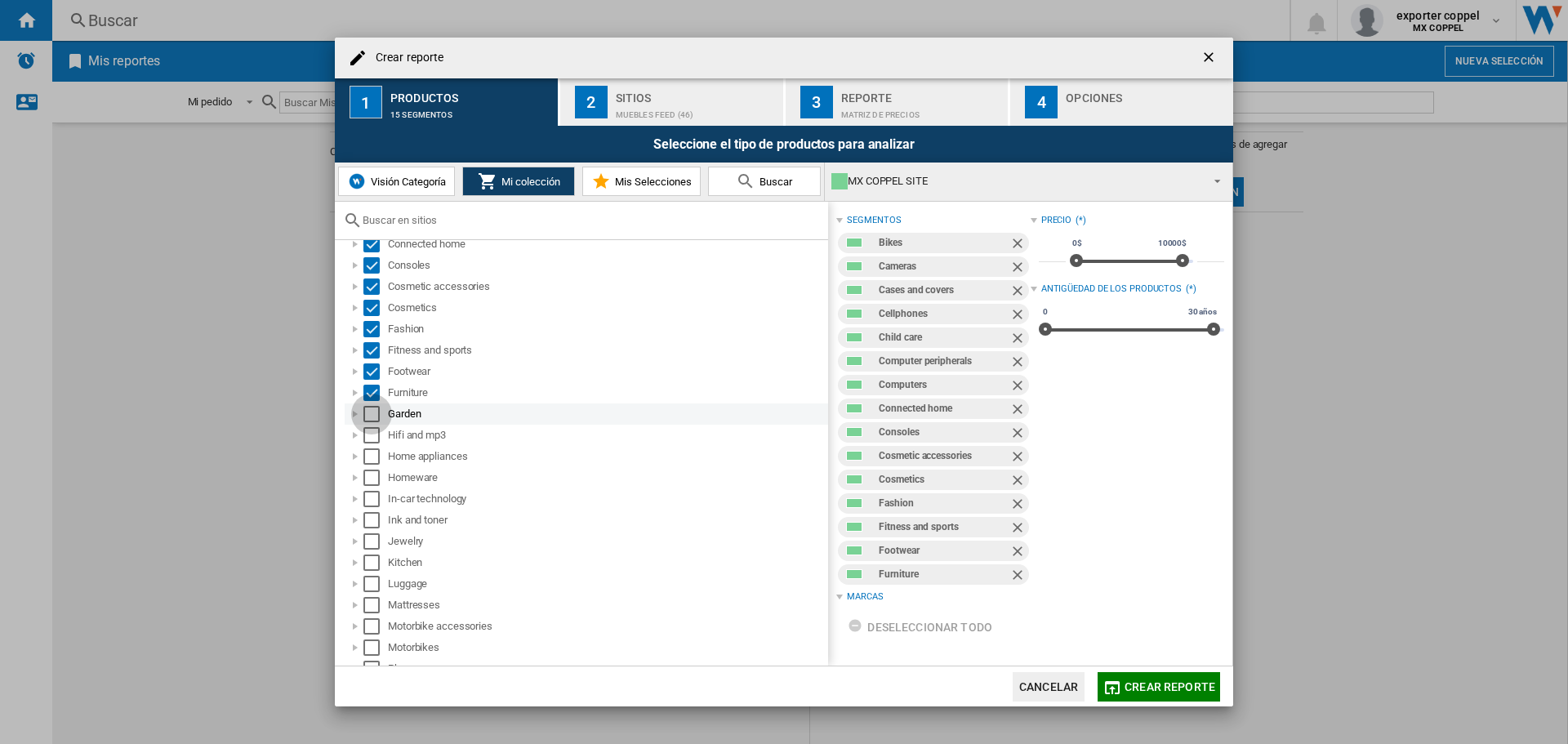
click at [374, 408] on div "Select" at bounding box center [371, 414] width 16 height 16
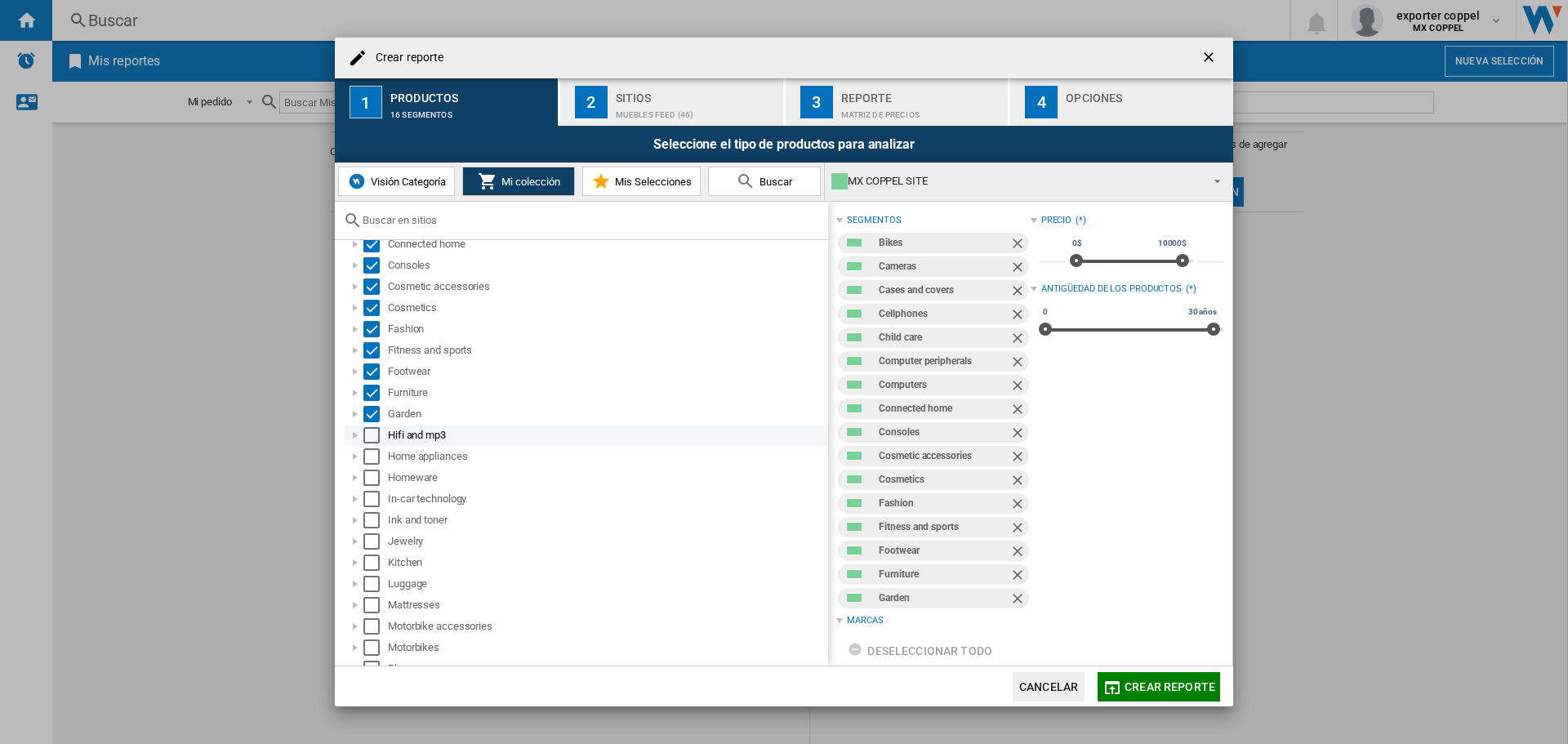
click at [366, 432] on div "Select" at bounding box center [371, 434] width 16 height 16
drag, startPoint x: 368, startPoint y: 455, endPoint x: 368, endPoint y: 475, distance: 20.0
click at [368, 459] on div "Select" at bounding box center [371, 455] width 16 height 16
drag, startPoint x: 368, startPoint y: 482, endPoint x: 368, endPoint y: 496, distance: 14.0
click at [368, 486] on div "Homeware" at bounding box center [586, 477] width 483 height 21
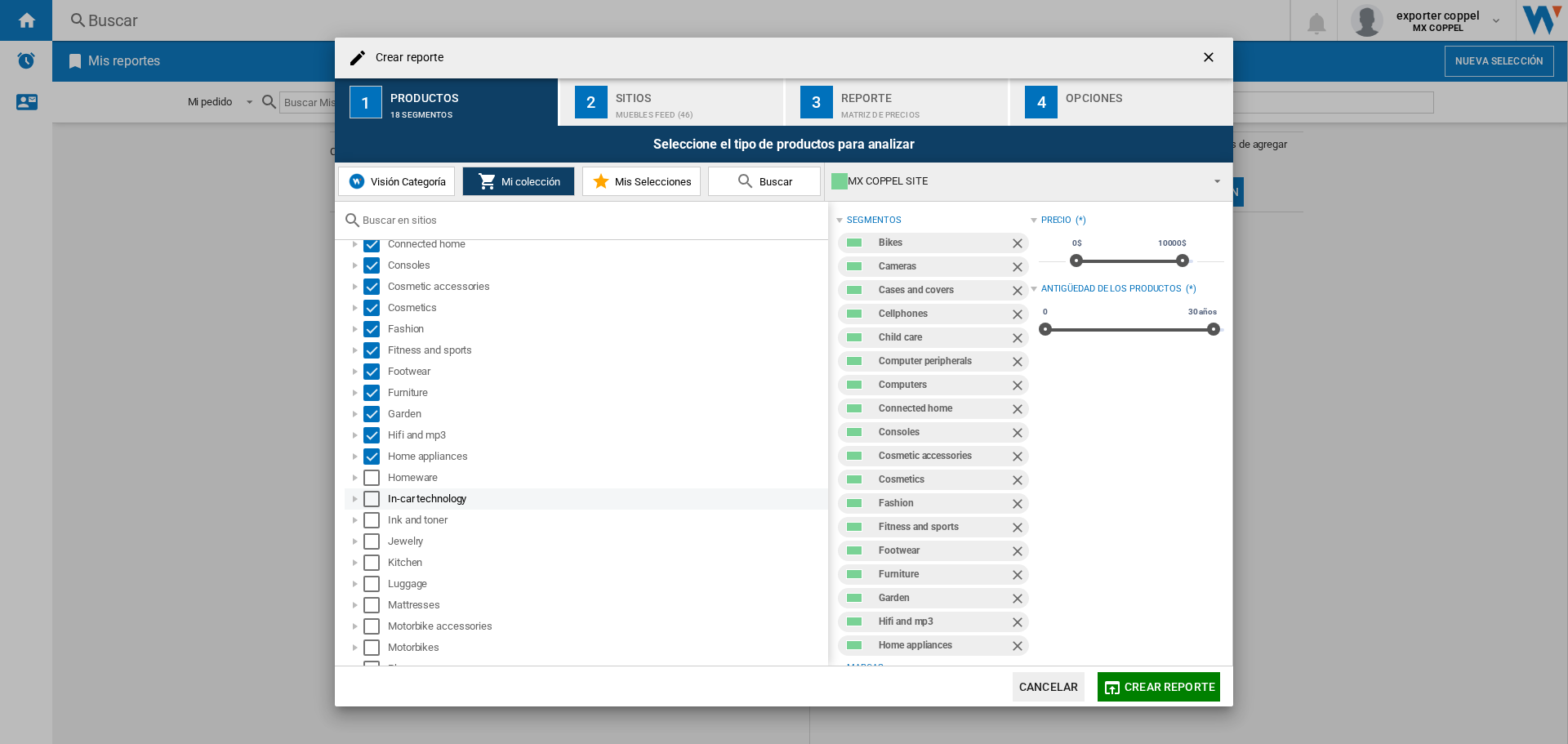
click at [368, 501] on div "Select" at bounding box center [371, 498] width 16 height 16
drag, startPoint x: 371, startPoint y: 477, endPoint x: 365, endPoint y: 491, distance: 15.2
click at [372, 478] on div "Select" at bounding box center [371, 477] width 16 height 16
click at [373, 514] on div "Select" at bounding box center [371, 520] width 16 height 16
click at [411, 540] on div "Jewelry" at bounding box center [607, 540] width 437 height 16
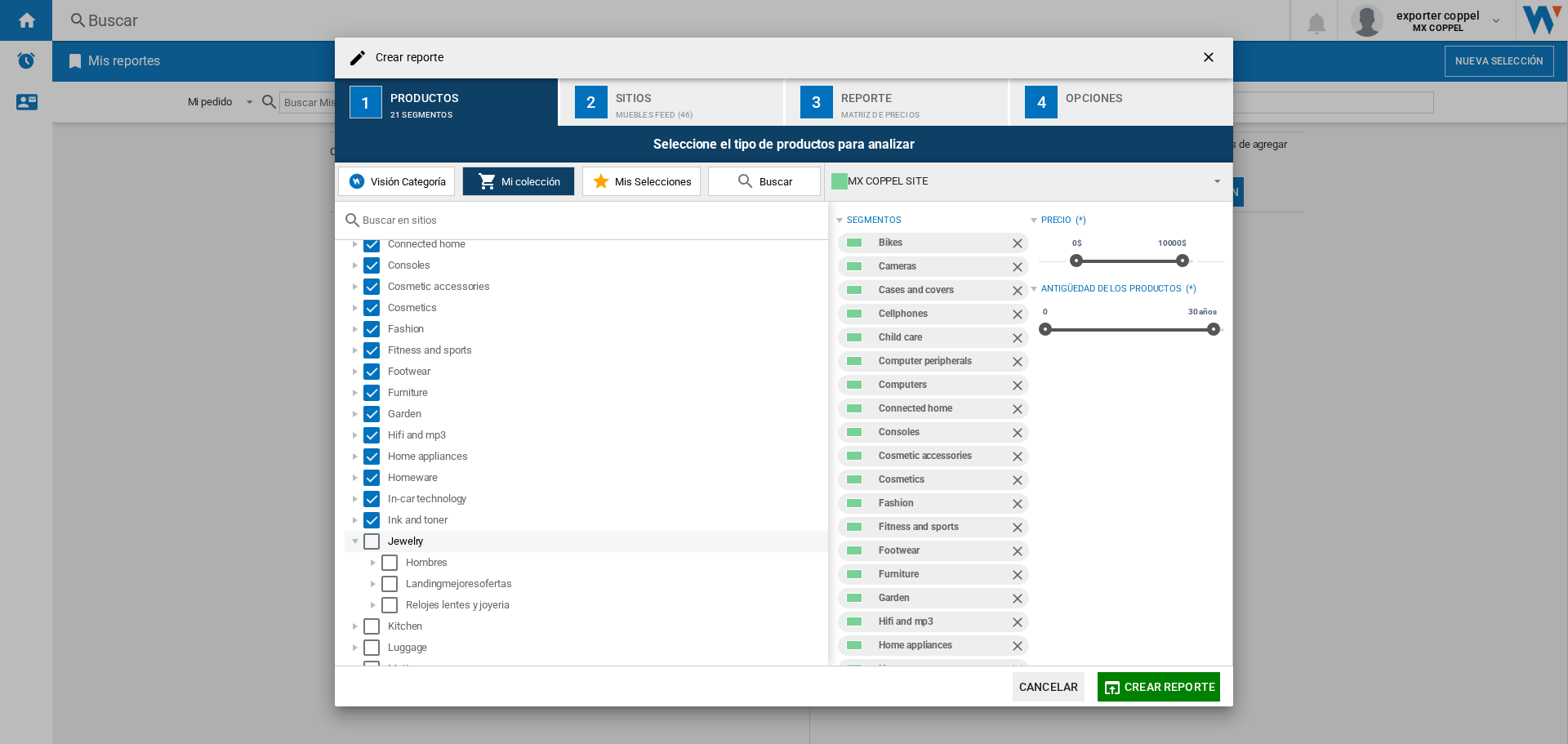
click at [370, 541] on div "Select" at bounding box center [371, 540] width 16 height 16
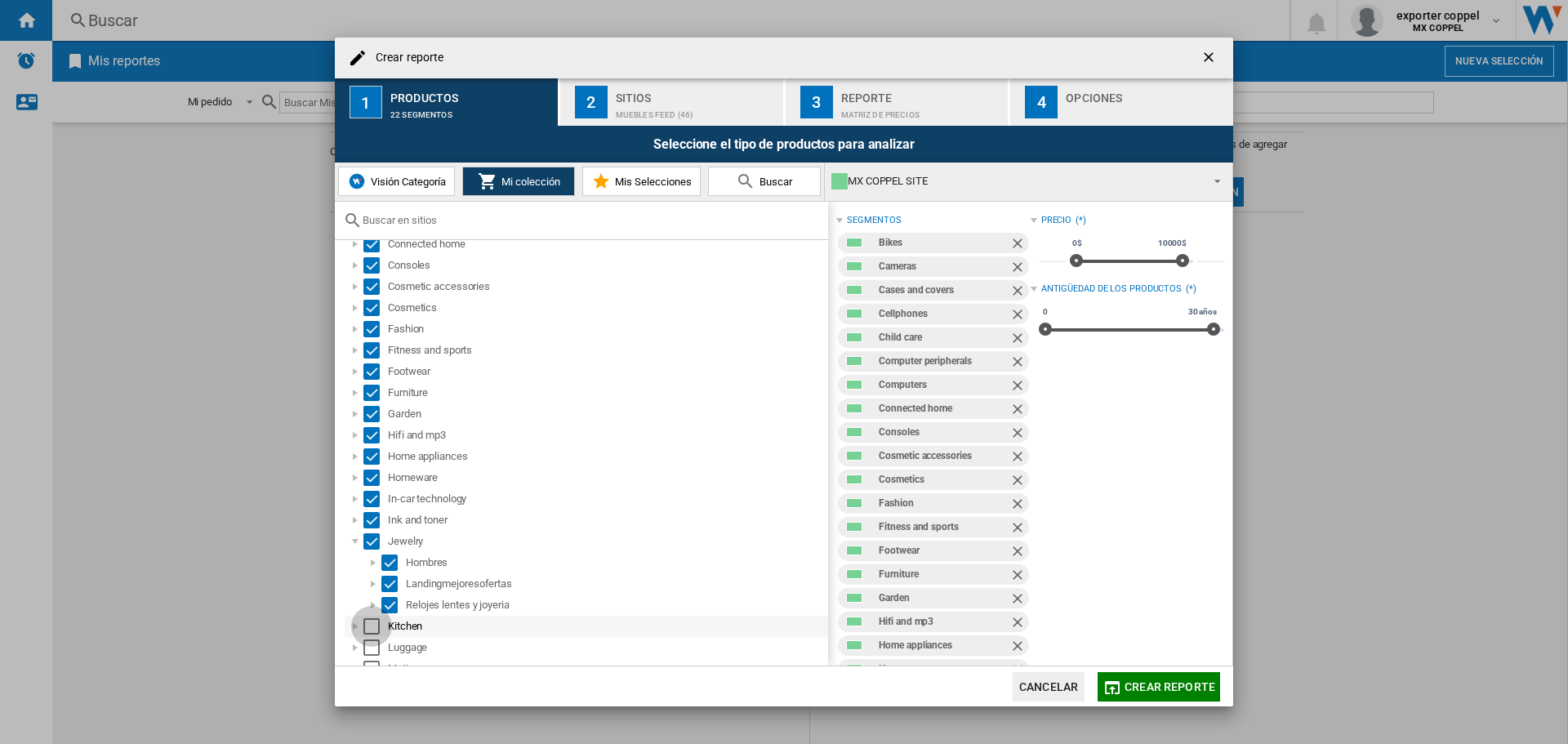
click at [369, 625] on div "Select" at bounding box center [371, 626] width 16 height 16
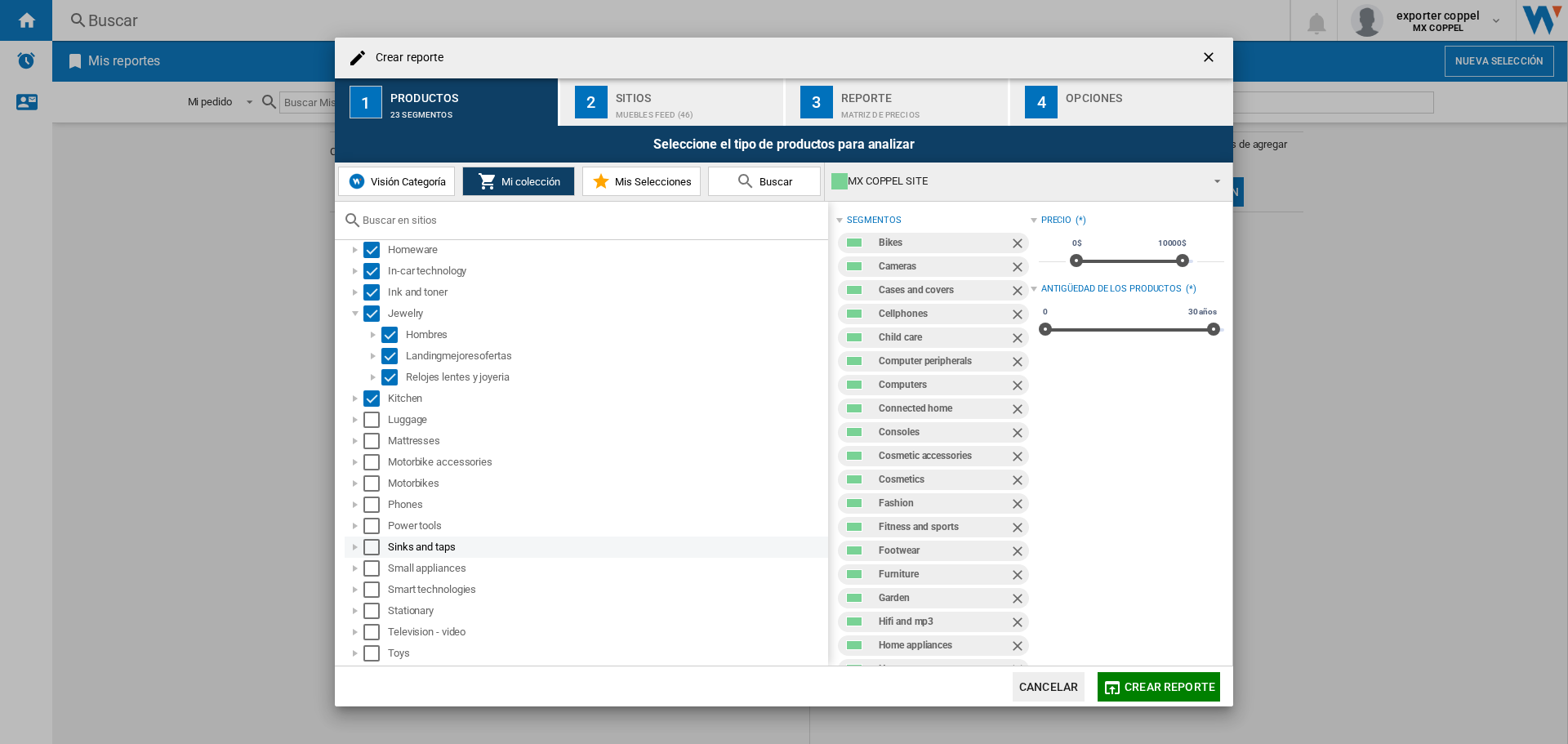
scroll to position [408, 0]
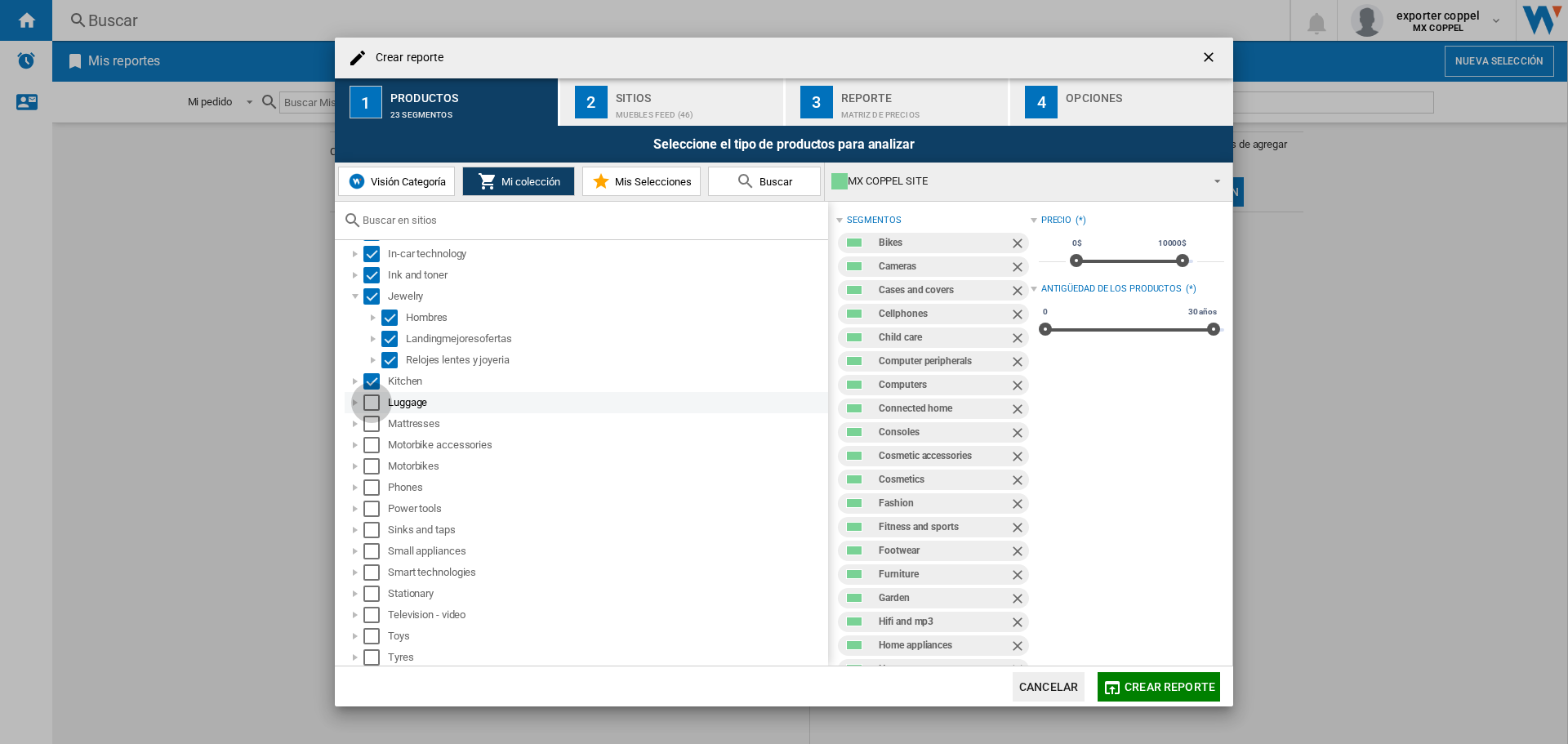
click at [366, 399] on div "Select" at bounding box center [371, 401] width 16 height 16
click at [367, 418] on div "Select" at bounding box center [371, 423] width 16 height 16
click at [368, 443] on div "Select" at bounding box center [371, 444] width 16 height 16
click at [372, 466] on div "Select" at bounding box center [371, 466] width 16 height 16
drag, startPoint x: 371, startPoint y: 486, endPoint x: 371, endPoint y: 495, distance: 9.0
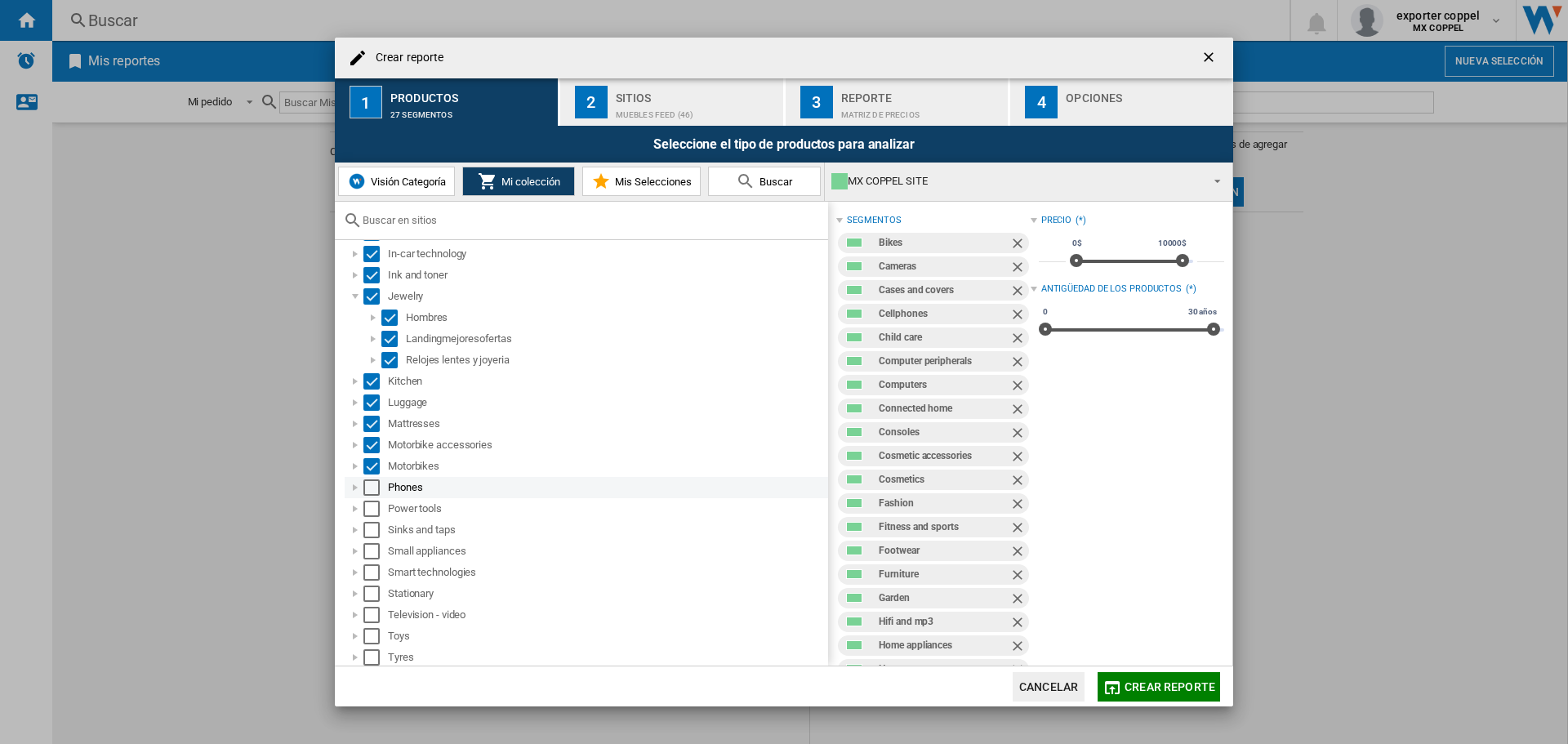
click at [371, 489] on div "Select" at bounding box center [371, 487] width 16 height 16
drag, startPoint x: 371, startPoint y: 505, endPoint x: 370, endPoint y: 522, distance: 17.0
click at [371, 506] on div "Select" at bounding box center [371, 508] width 16 height 16
click at [370, 530] on div "Select" at bounding box center [371, 529] width 16 height 16
click at [370, 556] on div "Select" at bounding box center [371, 550] width 16 height 16
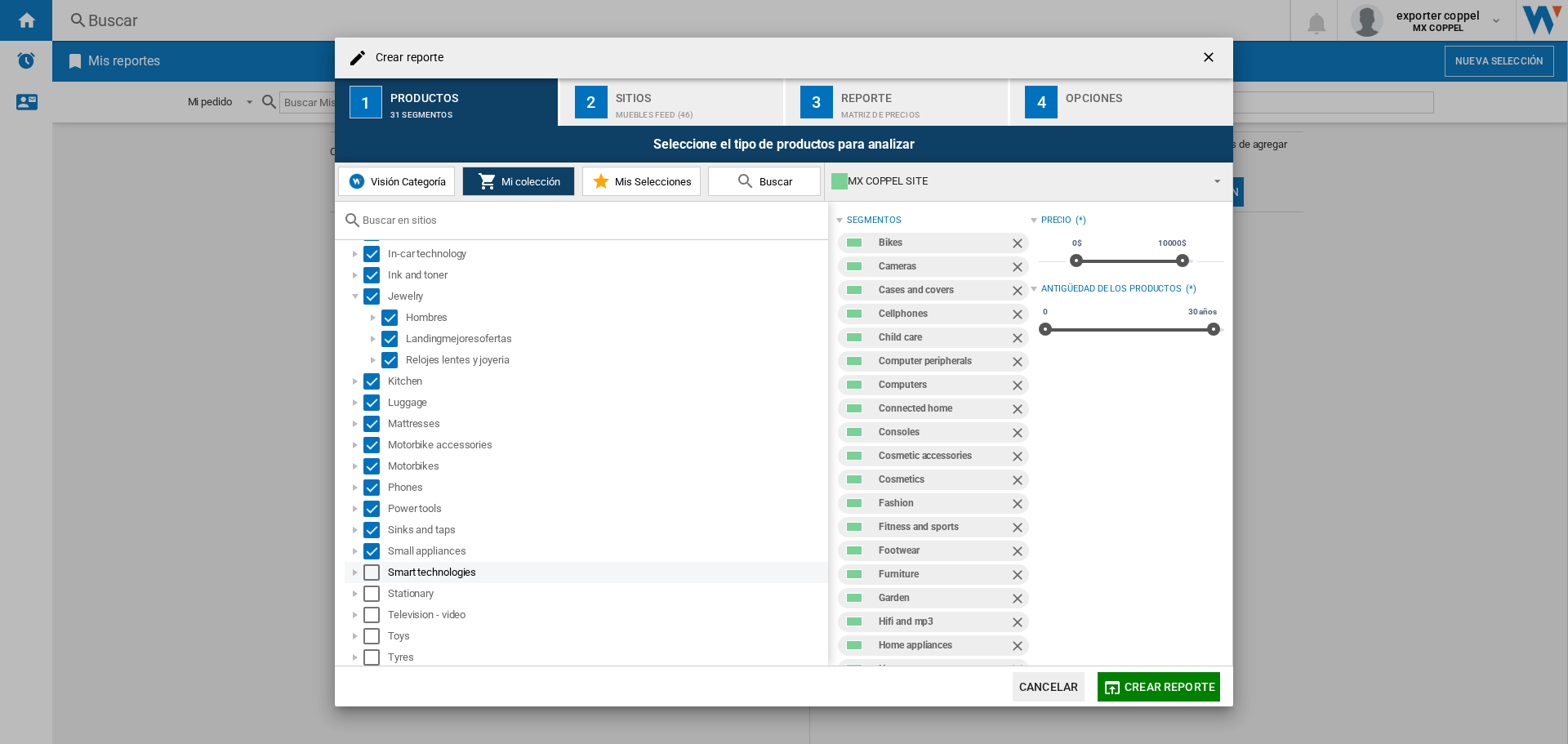
drag, startPoint x: 370, startPoint y: 573, endPoint x: 368, endPoint y: 581, distance: 8.2
click at [370, 574] on div "Select" at bounding box center [371, 572] width 16 height 16
drag, startPoint x: 368, startPoint y: 587, endPoint x: 367, endPoint y: 606, distance: 19.0
click at [367, 590] on div "Select" at bounding box center [371, 593] width 16 height 16
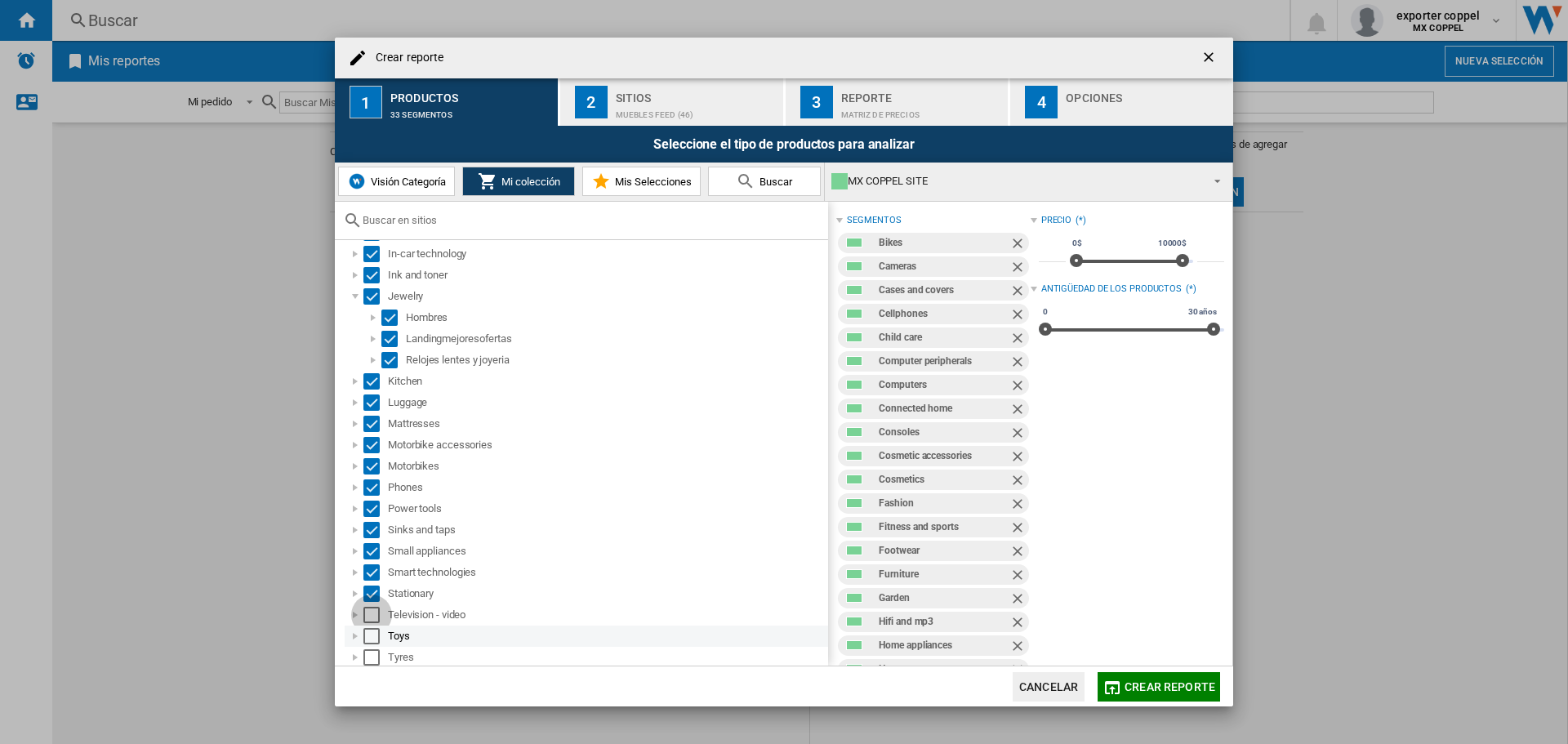
drag, startPoint x: 367, startPoint y: 613, endPoint x: 367, endPoint y: 634, distance: 21.0
click at [367, 616] on div "Select" at bounding box center [371, 614] width 16 height 16
click at [367, 638] on div "Select" at bounding box center [371, 635] width 16 height 16
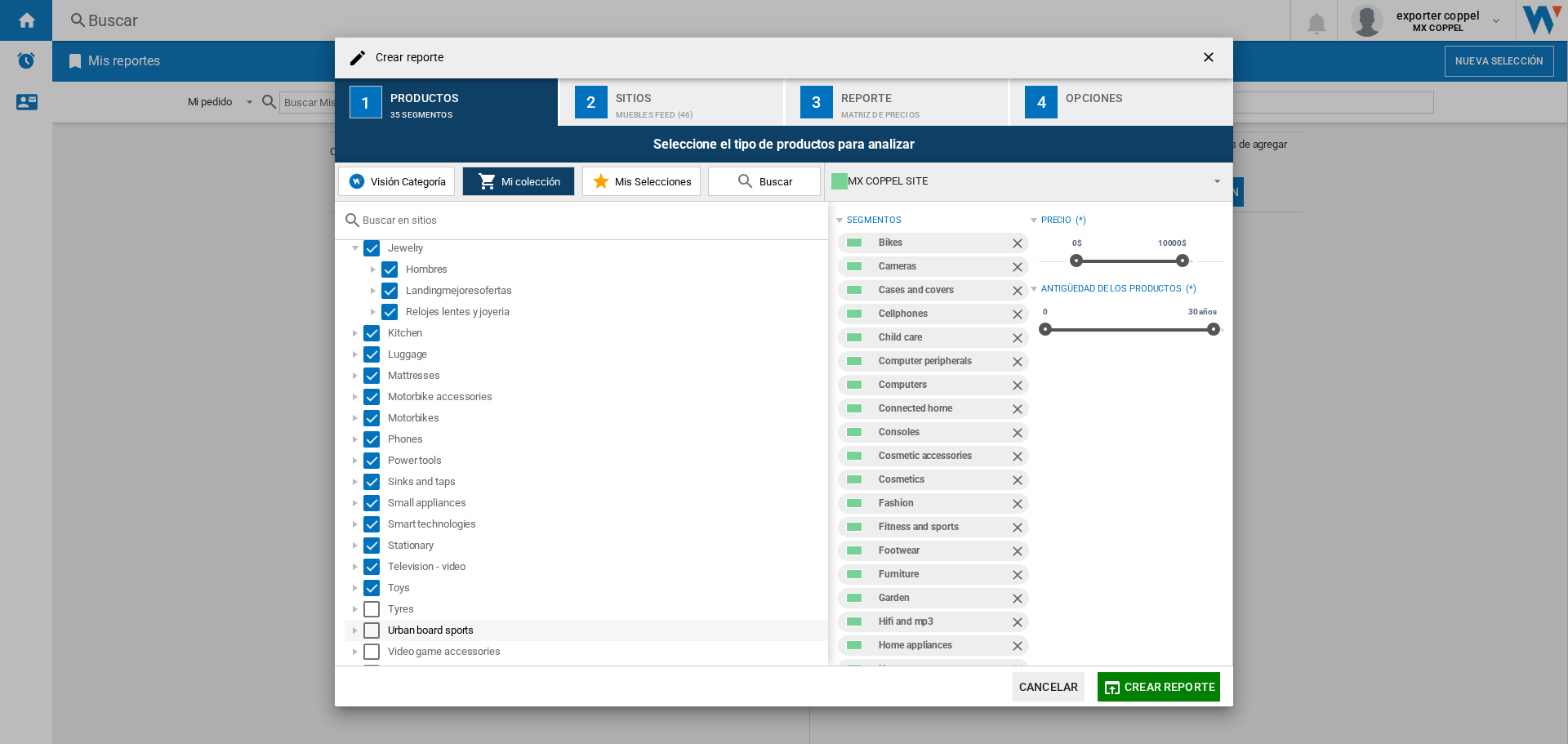
scroll to position [473, 0]
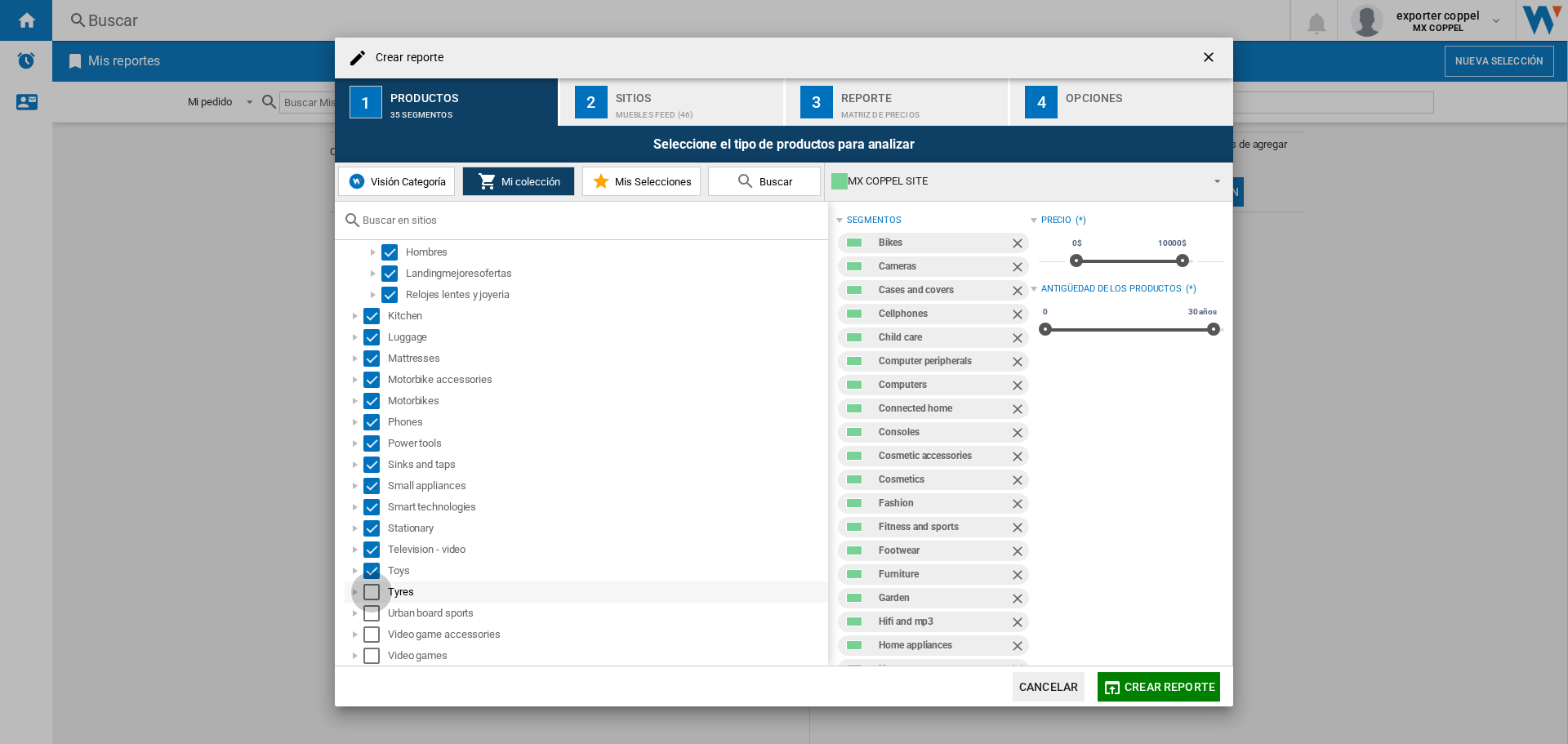
click at [373, 593] on div "Select" at bounding box center [371, 592] width 16 height 16
click at [367, 613] on div "Select" at bounding box center [371, 612] width 16 height 16
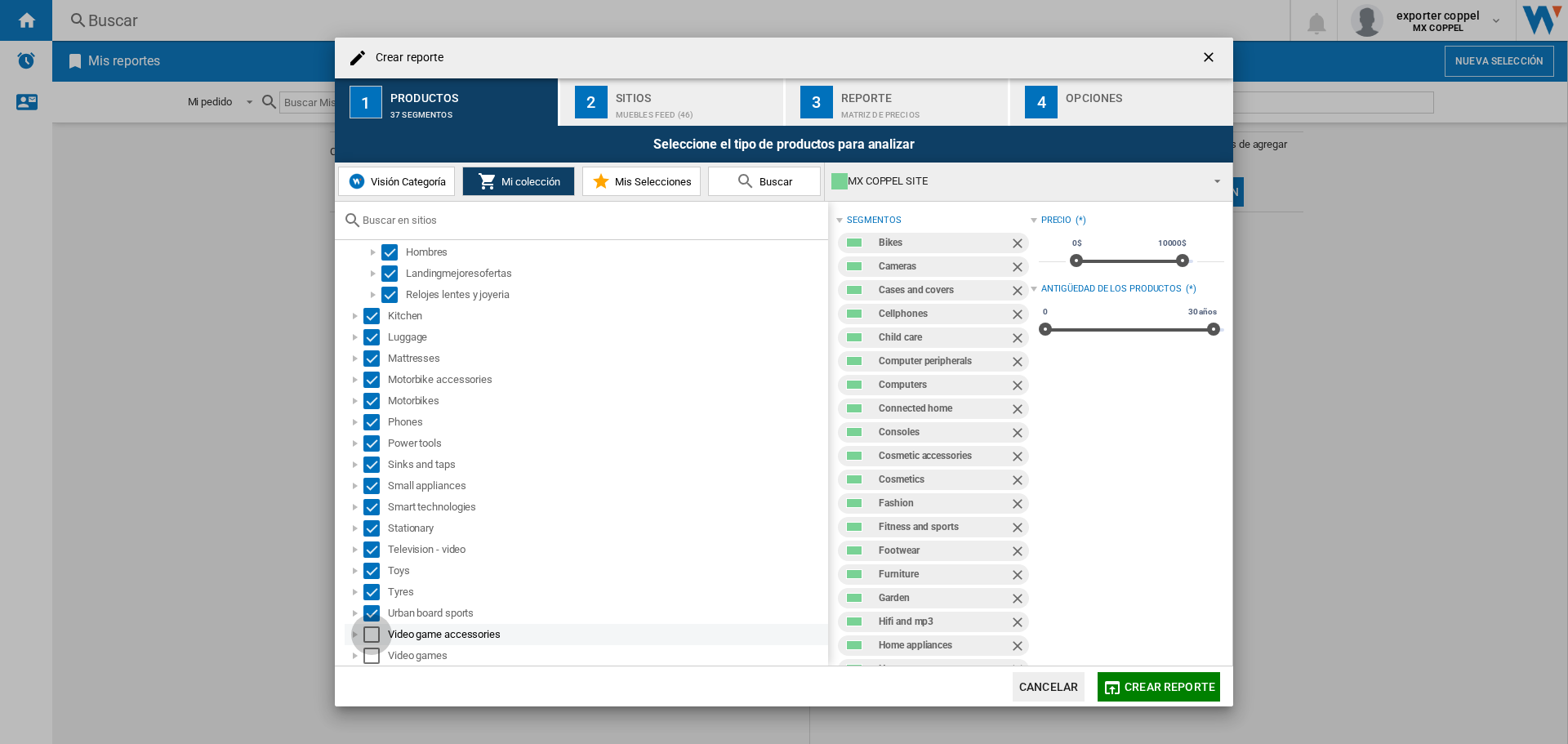
click at [365, 638] on div "Select" at bounding box center [371, 633] width 16 height 16
click at [369, 654] on div "Select" at bounding box center [371, 655] width 16 height 16
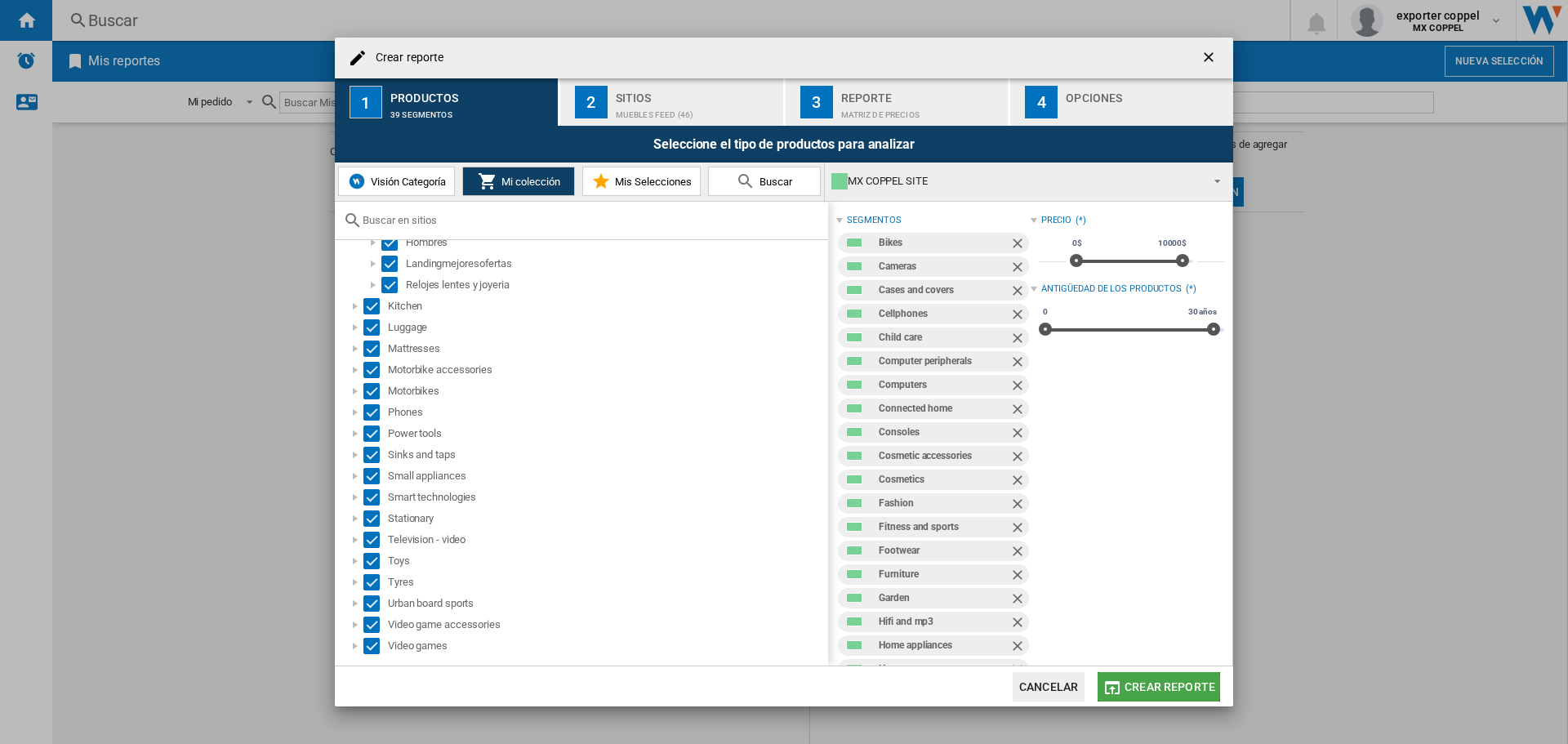
click at [1124, 685] on button "Crear reporte" at bounding box center [1158, 686] width 122 height 29
